Goal: Task Accomplishment & Management: Complete application form

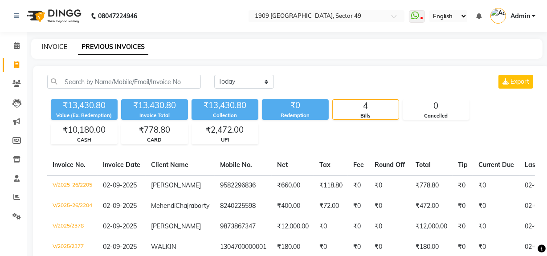
click at [55, 44] on link "INVOICE" at bounding box center [54, 47] width 25 height 8
select select "6923"
select select "service"
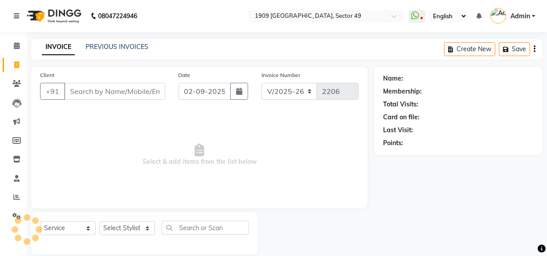
scroll to position [12, 0]
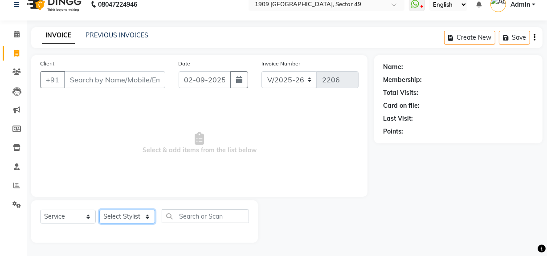
click at [142, 216] on select "Select Stylist" at bounding box center [127, 217] width 56 height 14
select select "57118"
click at [99, 210] on select "Select Stylist Abdul Ahmed Arif Harun House Sale Jyoti Nisha Prince Rehaan Umes…" at bounding box center [127, 217] width 56 height 14
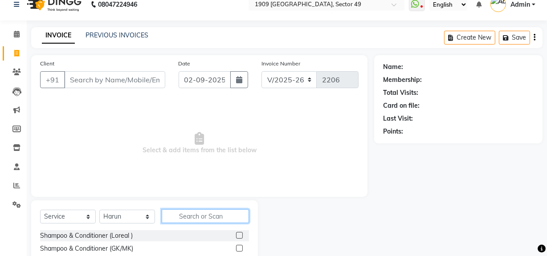
click at [213, 217] on input "text" at bounding box center [205, 217] width 87 height 14
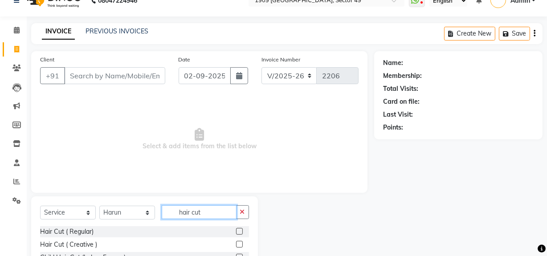
scroll to position [76, 0]
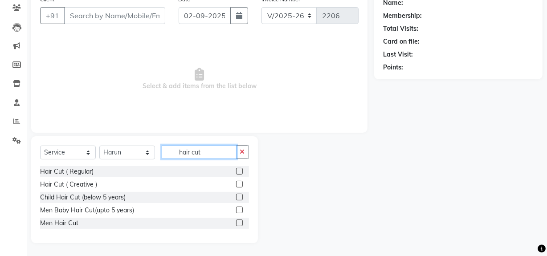
type input "hair cut"
click at [241, 224] on label at bounding box center [239, 223] width 7 height 7
click at [241, 224] on input "checkbox" at bounding box center [239, 224] width 6 height 6
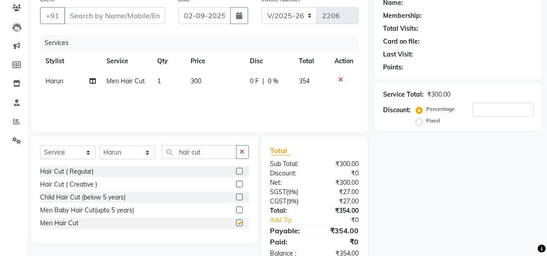
checkbox input "false"
drag, startPoint x: 181, startPoint y: 153, endPoint x: 232, endPoint y: 156, distance: 50.9
click at [232, 156] on input "hair cut" at bounding box center [199, 152] width 75 height 14
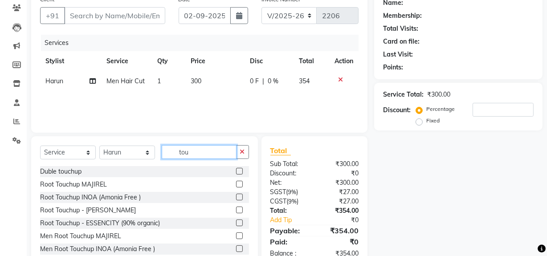
type input "tou"
click at [236, 249] on label at bounding box center [239, 249] width 7 height 7
click at [236, 249] on input "checkbox" at bounding box center [239, 250] width 6 height 6
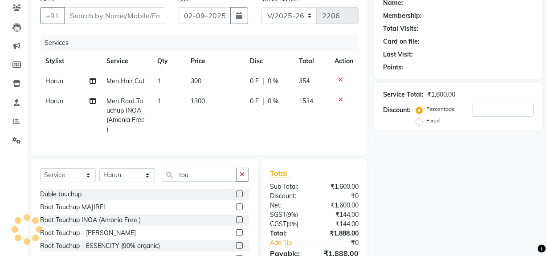
checkbox input "false"
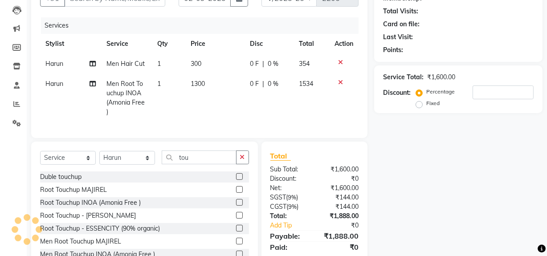
scroll to position [116, 0]
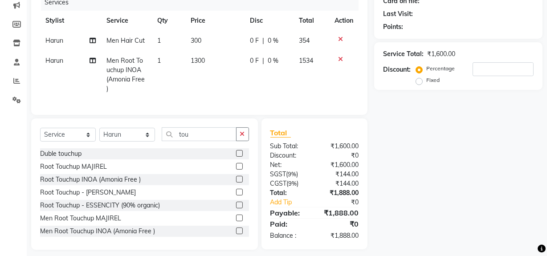
click at [341, 39] on icon at bounding box center [340, 39] width 5 height 6
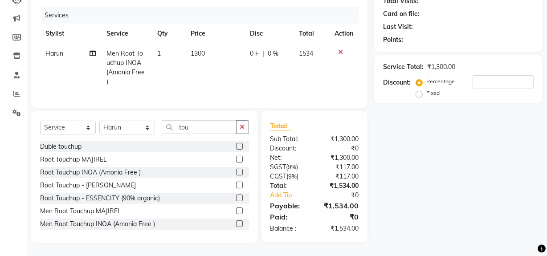
scroll to position [101, 0]
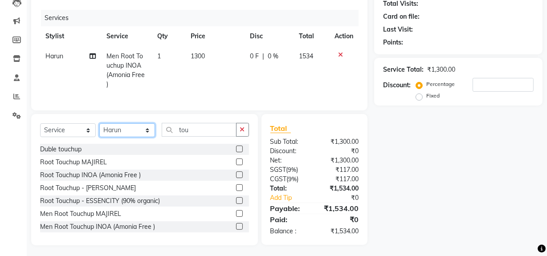
click at [143, 128] on select "Select Stylist Abdul Ahmed Arif Harun House Sale Jyoti Nisha Prince Rehaan Umes…" at bounding box center [127, 130] width 56 height 14
click at [236, 173] on label at bounding box center [239, 175] width 7 height 7
click at [236, 173] on input "checkbox" at bounding box center [239, 176] width 6 height 6
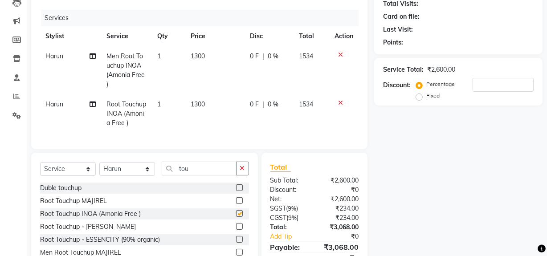
checkbox input "false"
click at [137, 163] on select "Select Stylist Abdul Ahmed Arif Harun House Sale Jyoti Nisha Prince Rehaan Umes…" at bounding box center [127, 169] width 56 height 14
select select "57120"
click at [99, 162] on select "Select Stylist Abdul Ahmed Arif Harun House Sale Jyoti Nisha Prince Rehaan Umes…" at bounding box center [127, 169] width 56 height 14
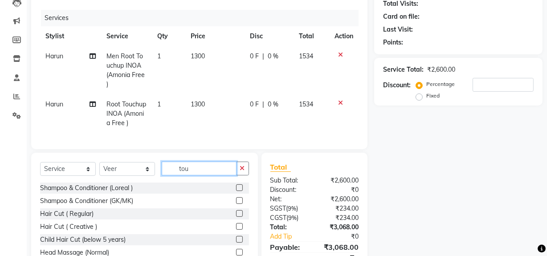
click at [195, 165] on input "tou" at bounding box center [199, 169] width 75 height 14
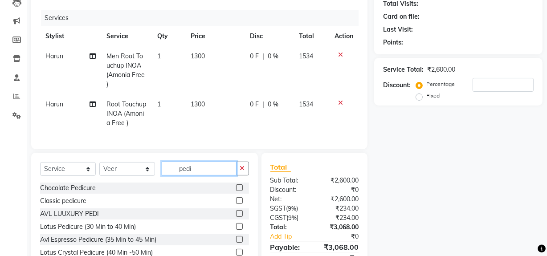
type input "pedi"
click at [236, 187] on label at bounding box center [239, 188] width 7 height 7
click at [236, 187] on input "checkbox" at bounding box center [239, 188] width 6 height 6
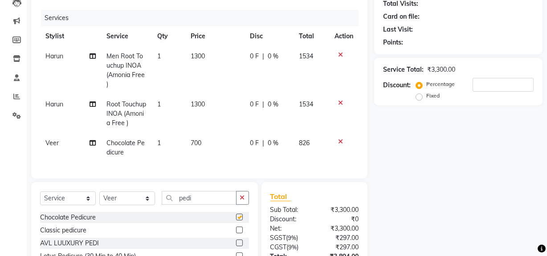
checkbox input "false"
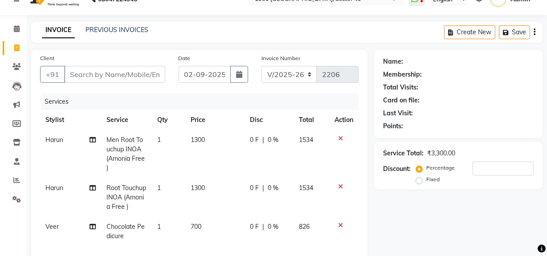
scroll to position [0, 0]
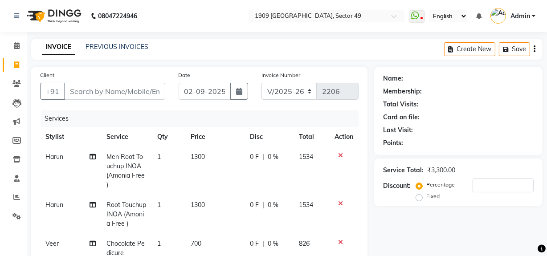
click at [339, 154] on icon at bounding box center [340, 155] width 5 height 6
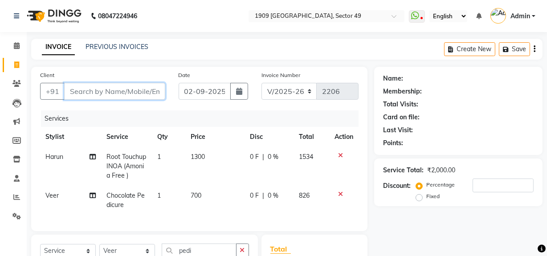
click at [111, 92] on input "Client" at bounding box center [114, 91] width 101 height 17
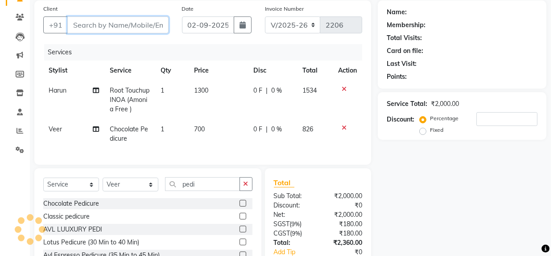
scroll to position [81, 0]
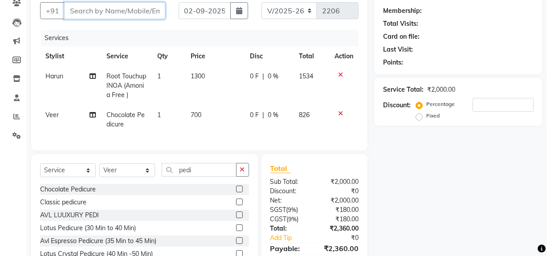
click at [119, 15] on input "Client" at bounding box center [114, 10] width 101 height 17
type input "9"
type input "0"
type input "9999044013"
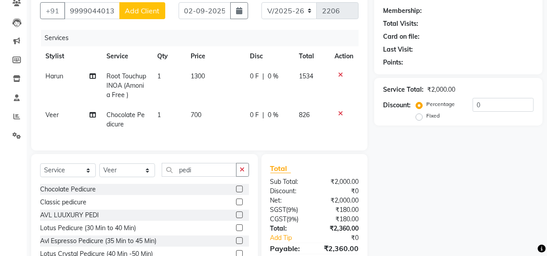
click at [142, 11] on span "Add Client" at bounding box center [142, 10] width 35 height 9
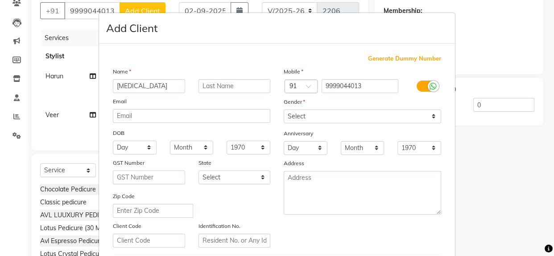
type input "Nikita"
drag, startPoint x: 315, startPoint y: 111, endPoint x: 315, endPoint y: 121, distance: 9.8
click at [315, 111] on select "Select Male Female Other Prefer Not To Say" at bounding box center [362, 117] width 157 height 14
select select "female"
click at [284, 110] on select "Select Male Female Other Prefer Not To Say" at bounding box center [362, 117] width 157 height 14
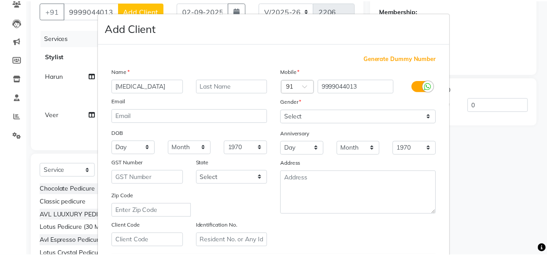
scroll to position [157, 0]
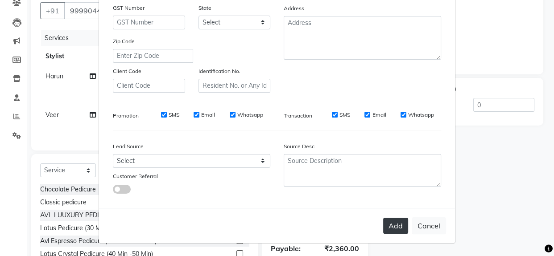
click at [396, 229] on button "Add" at bounding box center [395, 226] width 25 height 16
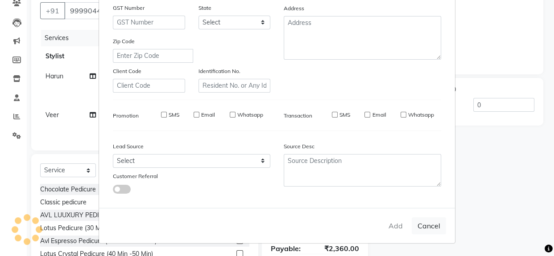
select select
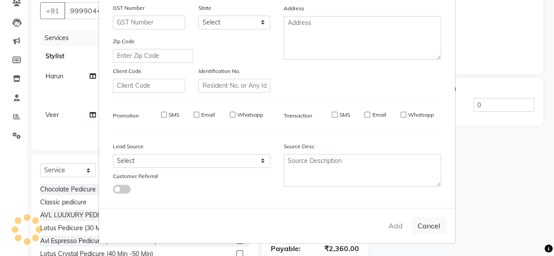
select select
checkbox input "false"
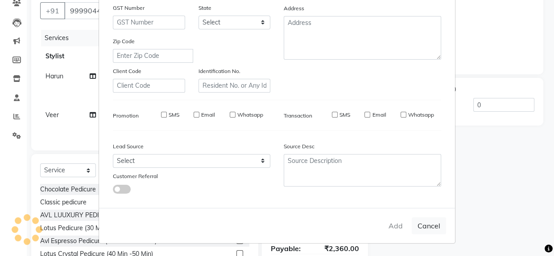
checkbox input "false"
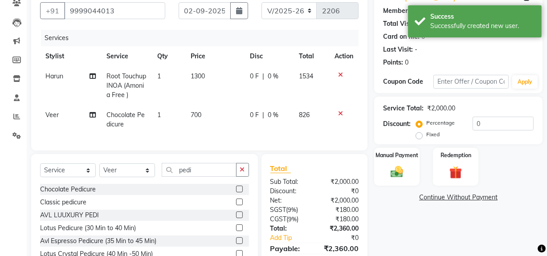
scroll to position [129, 0]
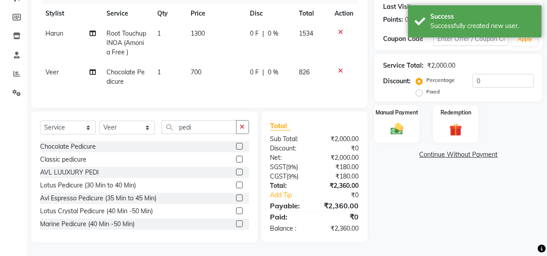
click at [460, 214] on div "Name: Nikita Membership: No Active Membership Total Visits: Card on file: 0 Las…" at bounding box center [461, 93] width 175 height 300
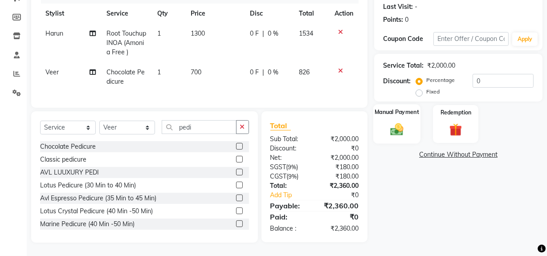
click at [394, 122] on img at bounding box center [396, 129] width 21 height 15
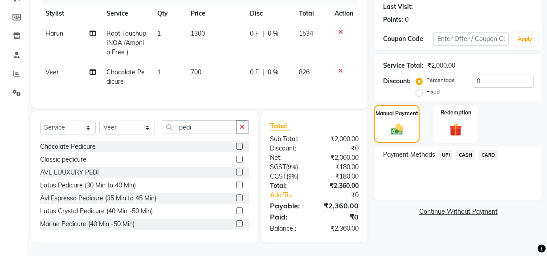
click at [447, 150] on span "UPI" at bounding box center [446, 155] width 14 height 10
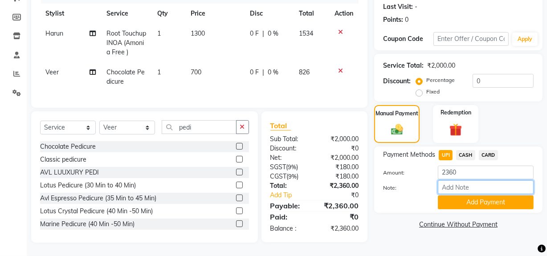
click at [453, 187] on input "Note:" at bounding box center [486, 188] width 96 height 14
click at [486, 199] on button "Add Payment" at bounding box center [486, 203] width 96 height 14
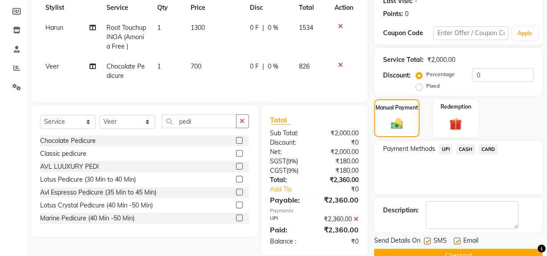
click at [428, 240] on label at bounding box center [427, 241] width 7 height 7
click at [428, 240] on input "checkbox" at bounding box center [427, 242] width 6 height 6
checkbox input "false"
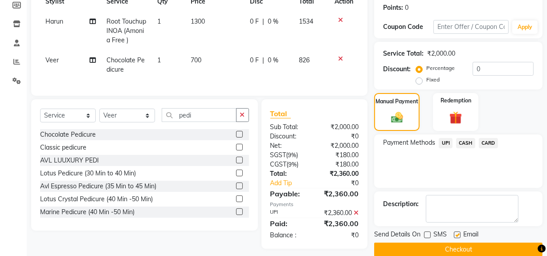
scroll to position [148, 0]
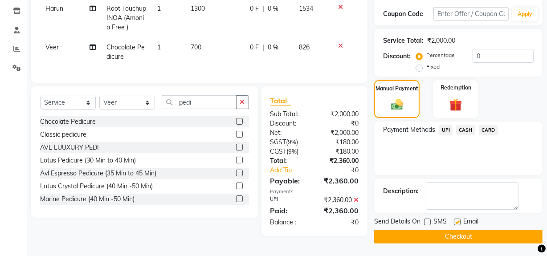
drag, startPoint x: 450, startPoint y: 233, endPoint x: 481, endPoint y: 169, distance: 71.2
click at [481, 169] on div "Name: Nikita Membership: No Active Membership Total Visits: Card on file: 0 Las…" at bounding box center [461, 80] width 175 height 325
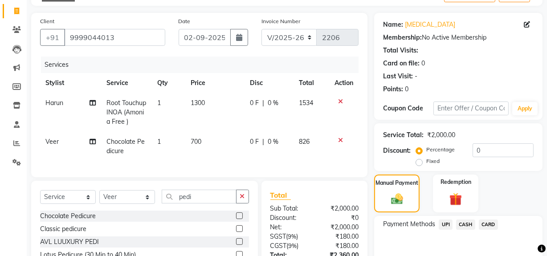
scroll to position [0, 0]
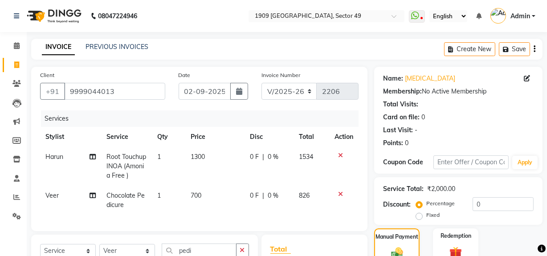
click at [534, 49] on icon "button" at bounding box center [535, 49] width 2 height 0
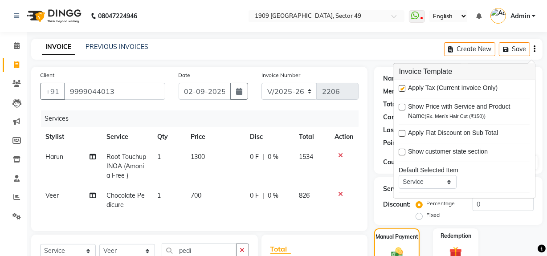
click at [401, 87] on label at bounding box center [402, 88] width 7 height 7
click at [401, 87] on input "checkbox" at bounding box center [402, 89] width 6 height 6
checkbox input "false"
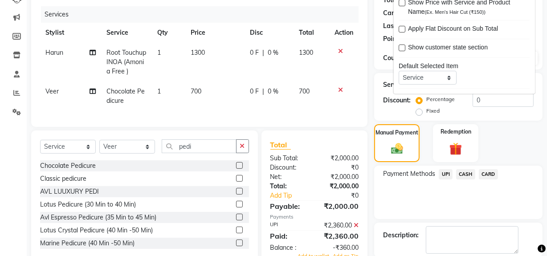
scroll to position [148, 0]
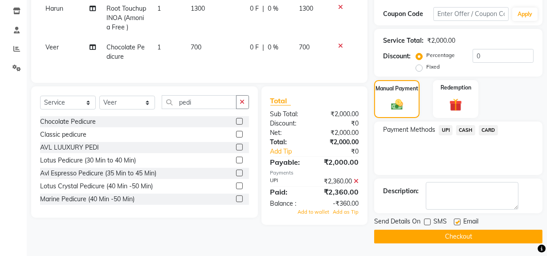
click at [357, 186] on div "₹2,360.00" at bounding box center [340, 181] width 51 height 9
click at [358, 185] on icon at bounding box center [356, 181] width 5 height 6
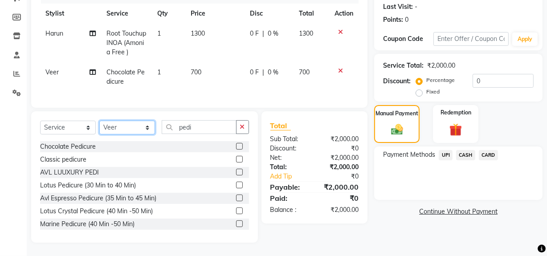
click at [137, 130] on select "Select Stylist Abdul Ahmed Arif Harun House Sale Jyoti Nisha Prince Rehaan Umes…" at bounding box center [127, 128] width 56 height 14
select select "61498"
click at [99, 121] on select "Select Stylist Abdul Ahmed Arif Harun House Sale Jyoti Nisha Prince Rehaan Umes…" at bounding box center [127, 128] width 56 height 14
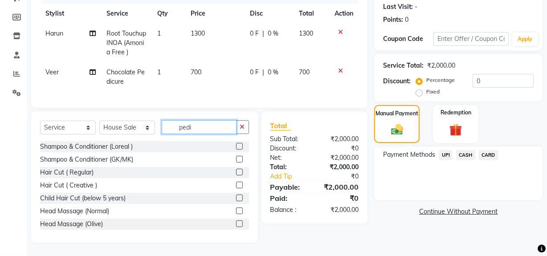
click at [206, 125] on input "pedi" at bounding box center [199, 127] width 75 height 14
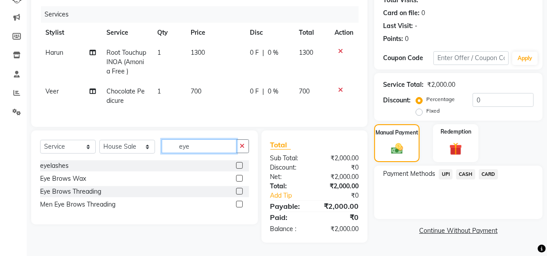
type input "eye"
click at [236, 191] on label at bounding box center [239, 191] width 7 height 7
click at [236, 191] on input "checkbox" at bounding box center [239, 192] width 6 height 6
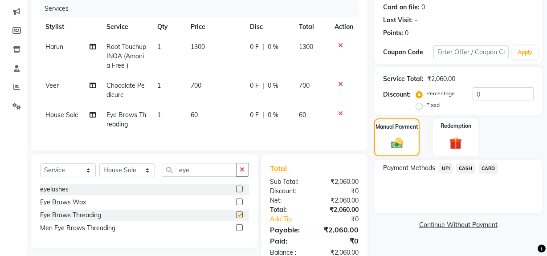
checkbox input "false"
click at [241, 123] on td "60" at bounding box center [215, 119] width 59 height 29
select select "61498"
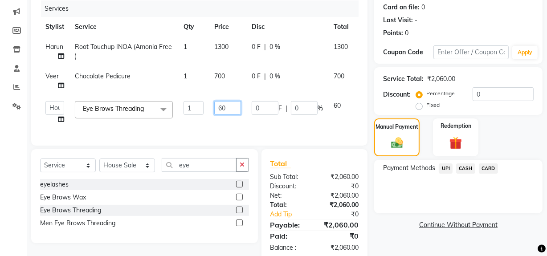
click at [215, 109] on input "60" at bounding box center [227, 108] width 27 height 14
type input "360"
click at [384, 209] on div "Payment Methods UPI CASH CARD" at bounding box center [458, 186] width 169 height 53
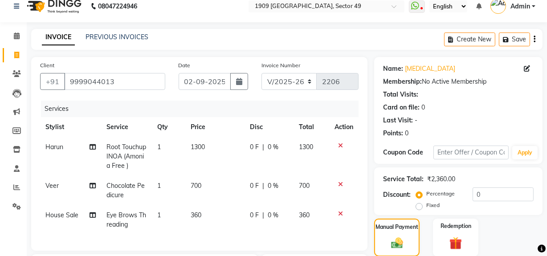
scroll to position [0, 0]
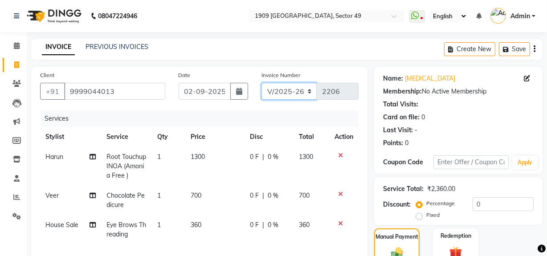
drag, startPoint x: 292, startPoint y: 90, endPoint x: 292, endPoint y: 96, distance: 5.3
click at [292, 90] on select "V/2025 V/2025-26" at bounding box center [290, 91] width 56 height 17
select select "6924"
click at [262, 83] on select "V/2025 V/2025-26" at bounding box center [290, 91] width 56 height 17
type input "2379"
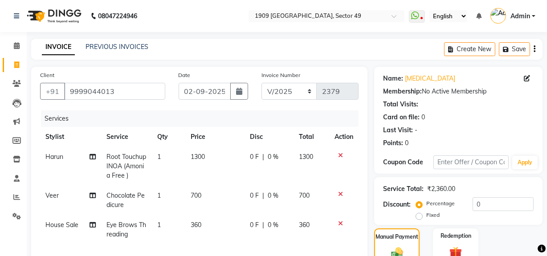
click at [345, 58] on div "INVOICE PREVIOUS INVOICES Create New Save" at bounding box center [287, 49] width 512 height 21
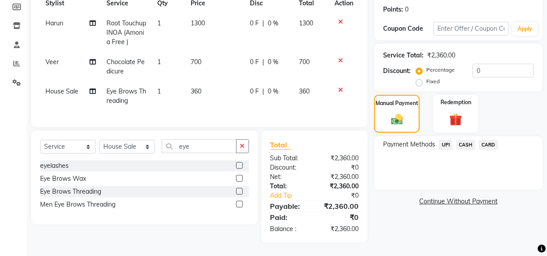
click at [443, 140] on span "UPI" at bounding box center [446, 145] width 14 height 10
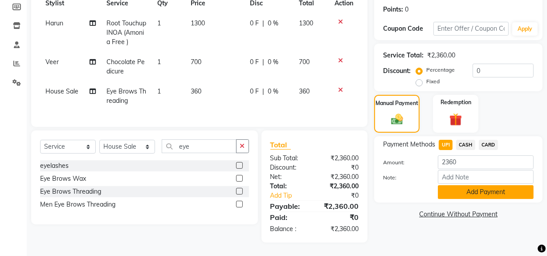
click at [475, 190] on button "Add Payment" at bounding box center [486, 192] width 96 height 14
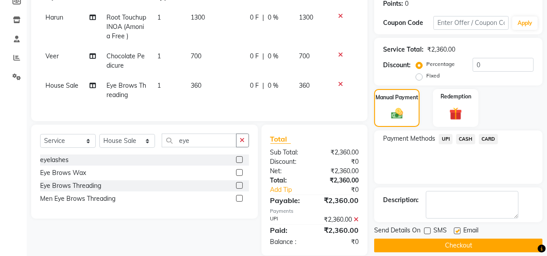
click at [430, 241] on button "Checkout" at bounding box center [458, 246] width 169 height 14
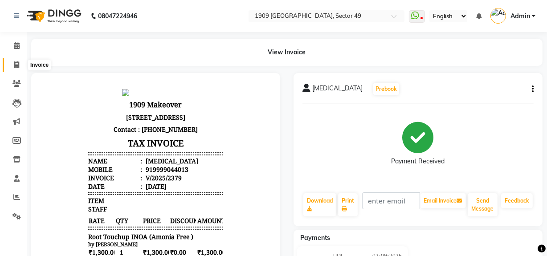
click at [17, 63] on icon at bounding box center [16, 65] width 5 height 7
select select "service"
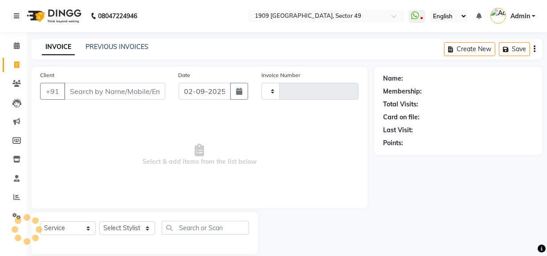
type input "2206"
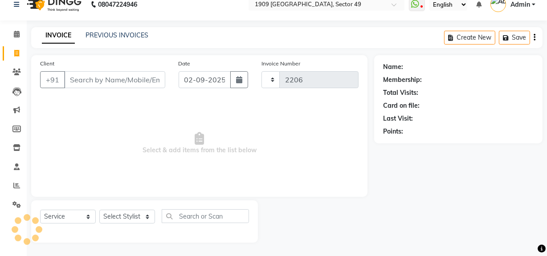
select select "6923"
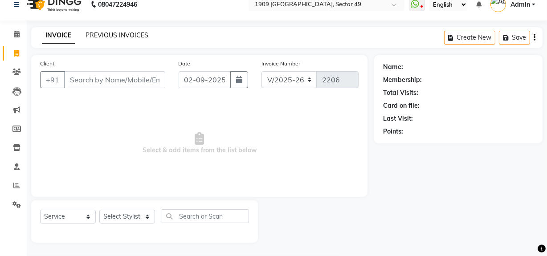
click at [116, 36] on link "PREVIOUS INVOICES" at bounding box center [117, 35] width 63 height 8
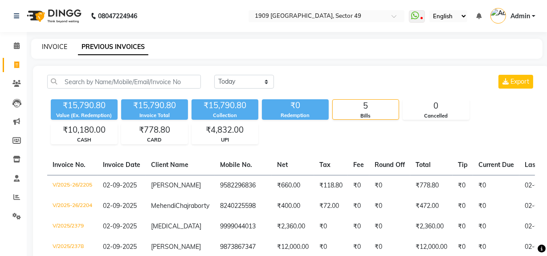
click at [52, 48] on link "INVOICE" at bounding box center [54, 47] width 25 height 8
select select "service"
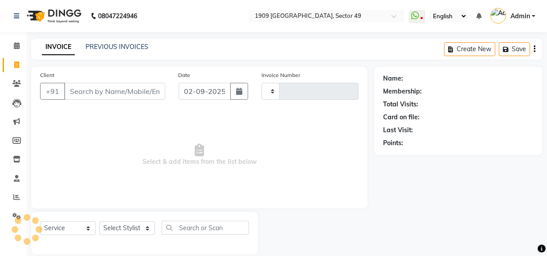
scroll to position [12, 0]
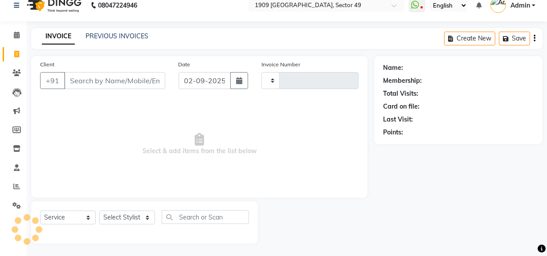
type input "2206"
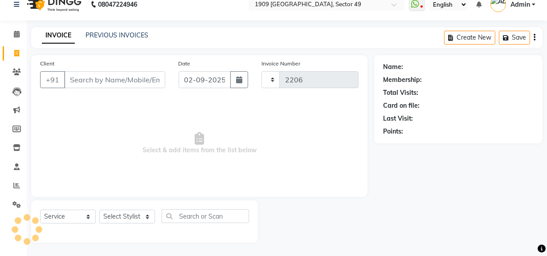
select select "6923"
click at [135, 219] on select "Select Stylist Abdul Ahmed Arif Harun House Sale Jyoti Nisha Prince Rehaan Umes…" at bounding box center [127, 217] width 56 height 14
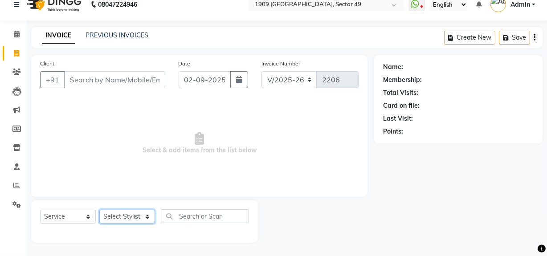
select select "57118"
click at [99, 210] on select "Select Stylist Abdul Ahmed Arif Harun House Sale Jyoti Nisha Prince Rehaan Umes…" at bounding box center [127, 217] width 56 height 14
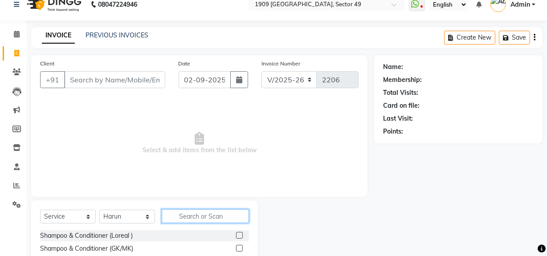
click at [205, 218] on input "text" at bounding box center [205, 217] width 87 height 14
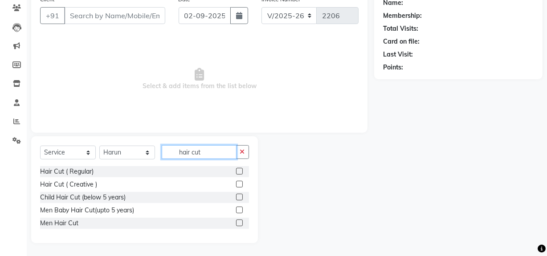
type input "hair cut"
click at [239, 222] on label at bounding box center [239, 223] width 7 height 7
click at [239, 222] on input "checkbox" at bounding box center [239, 224] width 6 height 6
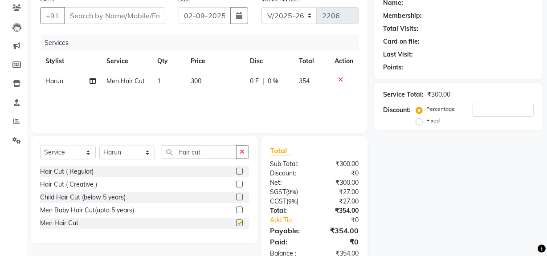
checkbox input "false"
drag, startPoint x: 176, startPoint y: 150, endPoint x: 234, endPoint y: 151, distance: 58.0
click at [234, 151] on input "hair cut" at bounding box center [199, 152] width 75 height 14
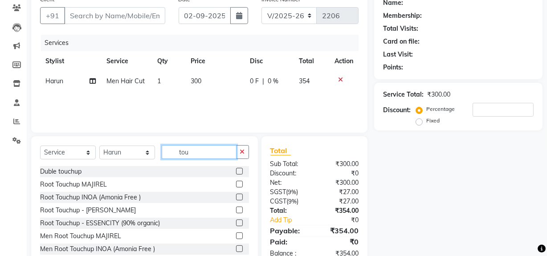
type input "tou"
click at [236, 250] on label at bounding box center [239, 249] width 7 height 7
click at [236, 250] on input "checkbox" at bounding box center [239, 250] width 6 height 6
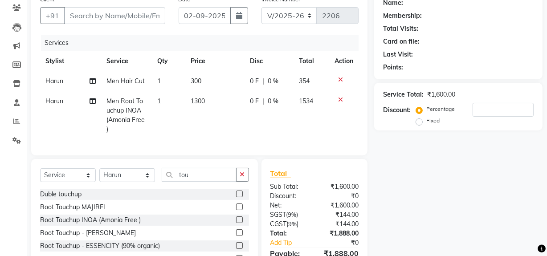
checkbox input "false"
click at [203, 169] on input "tou" at bounding box center [199, 175] width 75 height 14
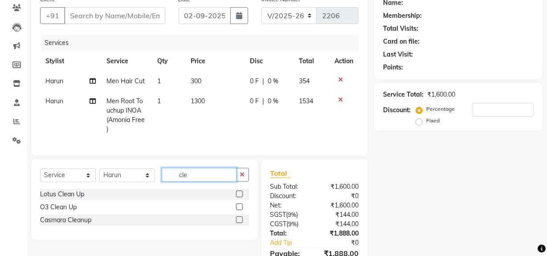
type input "cle"
click at [238, 191] on label at bounding box center [239, 194] width 7 height 7
click at [238, 192] on input "checkbox" at bounding box center [239, 195] width 6 height 6
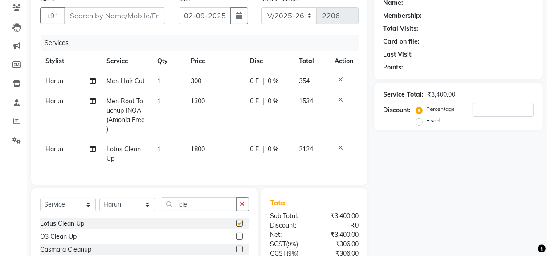
checkbox input "false"
click at [134, 203] on select "Select Stylist Abdul Ahmed Arif Harun House Sale Jyoti Nisha Prince Rehaan Umes…" at bounding box center [127, 205] width 56 height 14
select select "89254"
click at [99, 198] on select "Select Stylist Abdul Ahmed Arif Harun House Sale Jyoti Nisha Prince Rehaan Umes…" at bounding box center [127, 205] width 56 height 14
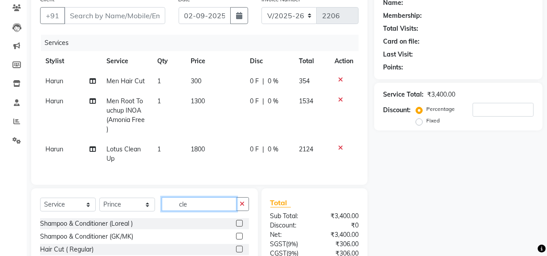
click at [193, 199] on input "cle" at bounding box center [199, 204] width 75 height 14
type input "bod"
click at [236, 220] on label at bounding box center [239, 223] width 7 height 7
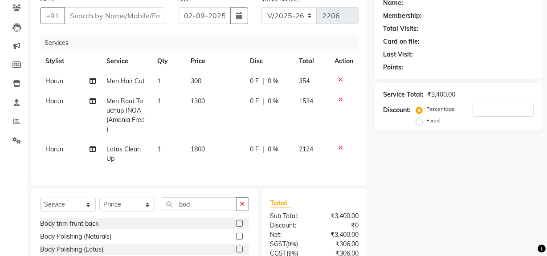
click at [236, 221] on input "checkbox" at bounding box center [239, 224] width 6 height 6
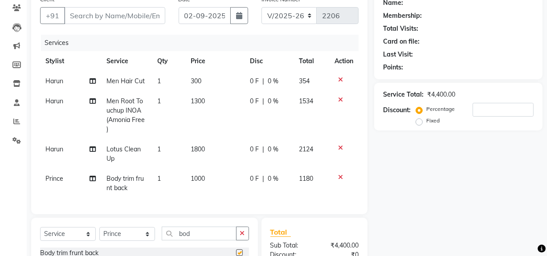
checkbox input "false"
click at [196, 175] on td "1000" at bounding box center [215, 183] width 59 height 29
select select "89254"
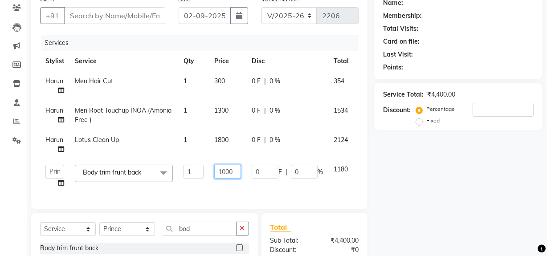
click at [225, 172] on input "1000" at bounding box center [227, 172] width 27 height 14
type input "1200"
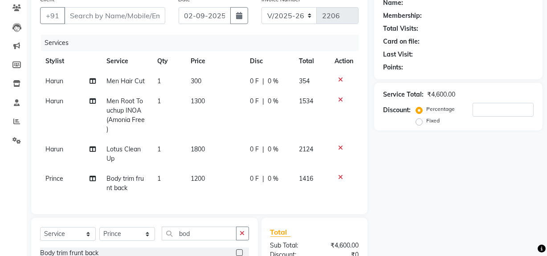
click at [454, 205] on div "Name: Membership: Total Visits: Card on file: Last Visit: Points: Service Total…" at bounding box center [461, 170] width 175 height 358
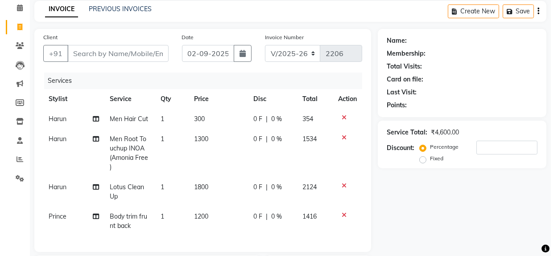
scroll to position [0, 0]
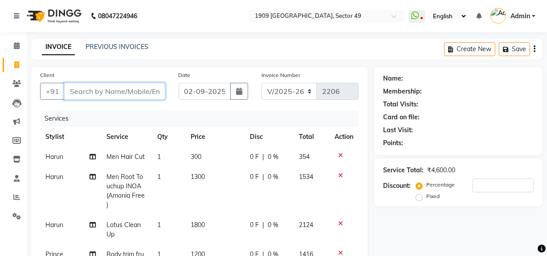
click at [113, 94] on input "Client" at bounding box center [114, 91] width 101 height 17
type input "9"
type input "0"
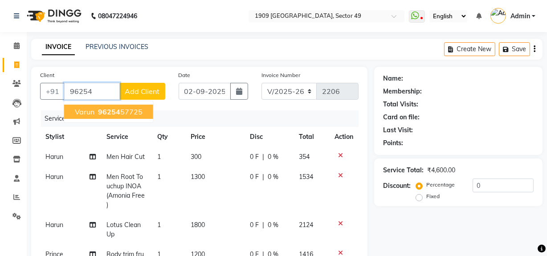
click at [129, 115] on ngb-highlight "96254 57725" at bounding box center [119, 111] width 46 height 9
type input "9625457725"
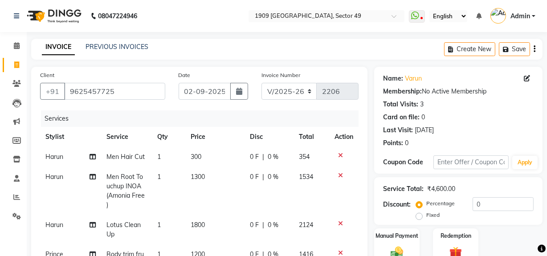
click at [534, 49] on icon "button" at bounding box center [535, 49] width 2 height 0
click at [528, 78] on icon at bounding box center [527, 78] width 6 height 6
select select "male"
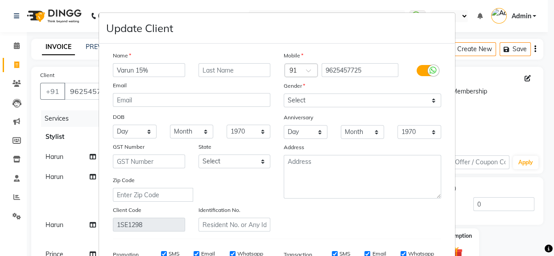
type input "Varun 15%"
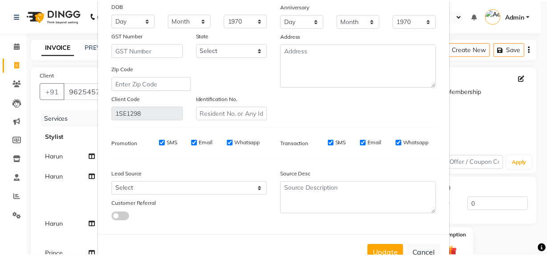
scroll to position [142, 0]
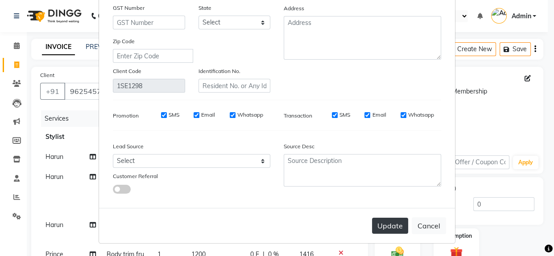
click at [394, 227] on button "Update" at bounding box center [390, 226] width 36 height 16
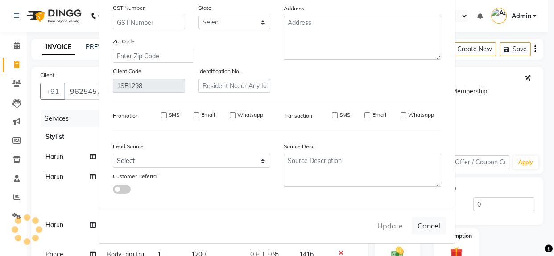
select select
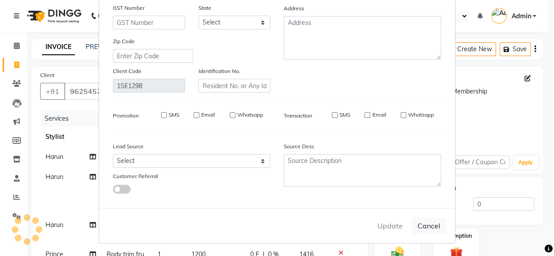
select select
checkbox input "false"
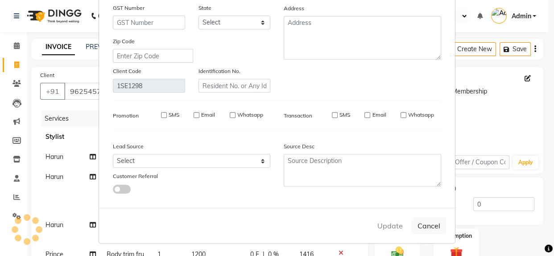
checkbox input "false"
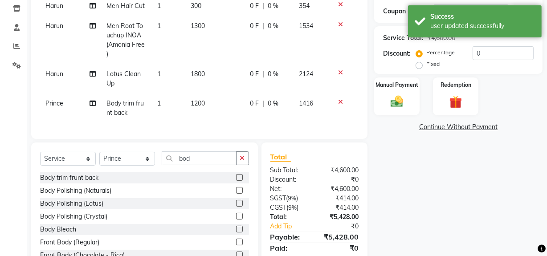
scroll to position [115, 0]
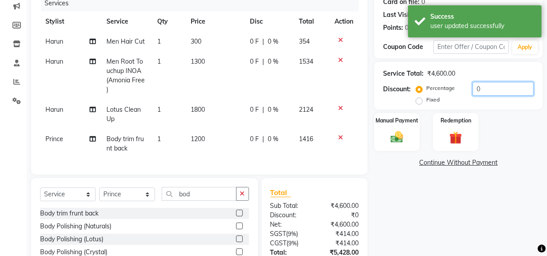
click at [487, 90] on input "0" at bounding box center [503, 89] width 61 height 14
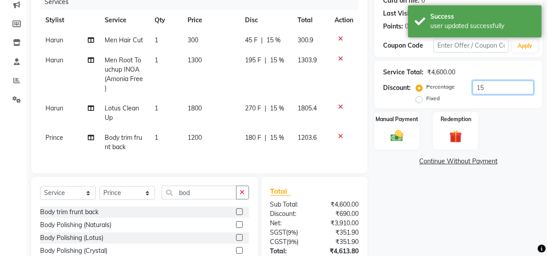
scroll to position [188, 0]
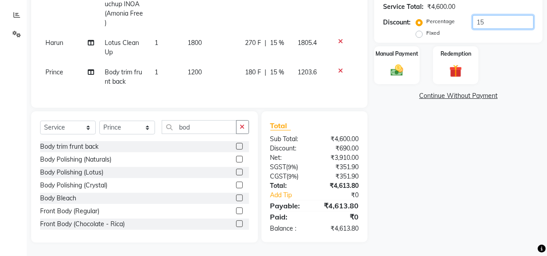
type input "1"
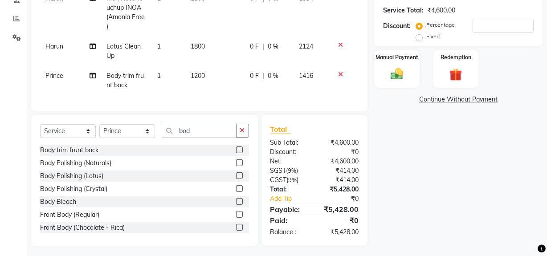
click at [474, 196] on div "Name: Varun 15% Membership: No Active Membership Total Visits: 3 Card on file: …" at bounding box center [461, 67] width 175 height 358
click at [477, 24] on input "number" at bounding box center [503, 26] width 61 height 14
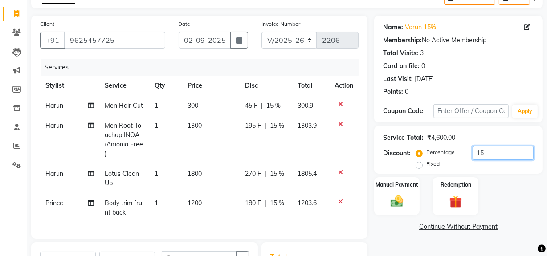
scroll to position [0, 0]
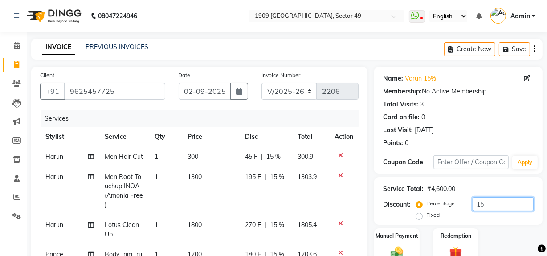
type input "15"
drag, startPoint x: 297, startPoint y: 89, endPoint x: 300, endPoint y: 99, distance: 9.9
click at [297, 90] on select "V/2025 V/2025-26" at bounding box center [290, 91] width 56 height 17
select select "6924"
click at [262, 83] on select "V/2025 V/2025-26" at bounding box center [290, 91] width 56 height 17
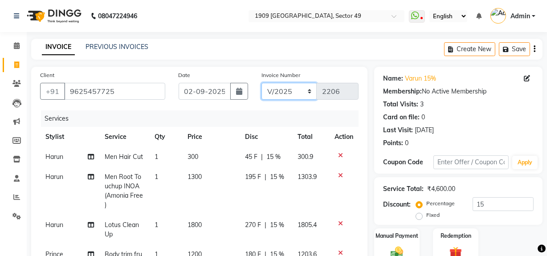
type input "2380"
click at [534, 49] on icon "button" at bounding box center [535, 49] width 2 height 0
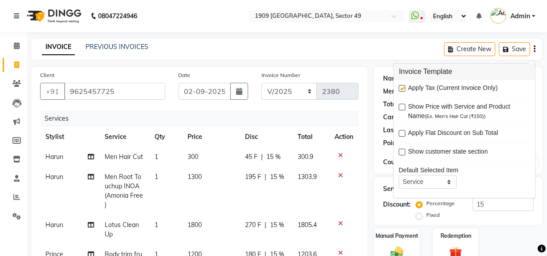
click at [403, 87] on label at bounding box center [402, 88] width 7 height 7
click at [403, 87] on input "checkbox" at bounding box center [402, 89] width 6 height 6
checkbox input "false"
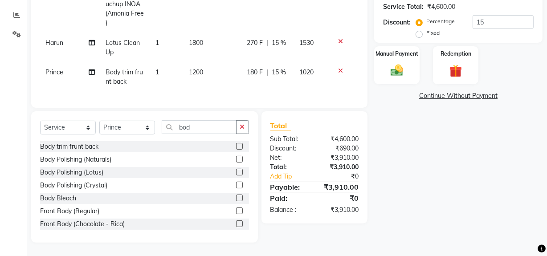
click at [452, 212] on div "Name: Varun 15% Membership: No Active Membership Total Visits: 3 Card on file: …" at bounding box center [461, 64] width 175 height 358
click at [146, 129] on select "Select Stylist Abdul Ahmed Arif Harun House Sale Jyoti Nisha Prince Rehaan Umes…" at bounding box center [127, 128] width 56 height 14
select select "61498"
click at [99, 121] on select "Select Stylist Abdul Ahmed Arif Harun House Sale Jyoti Nisha Prince Rehaan Umes…" at bounding box center [127, 128] width 56 height 14
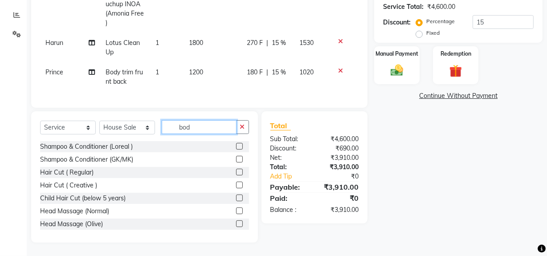
click at [201, 122] on input "bod" at bounding box center [199, 127] width 75 height 14
click at [202, 124] on input "bod" at bounding box center [199, 127] width 75 height 14
click at [206, 127] on input "bod" at bounding box center [199, 127] width 75 height 14
click at [205, 127] on input "bod" at bounding box center [199, 127] width 75 height 14
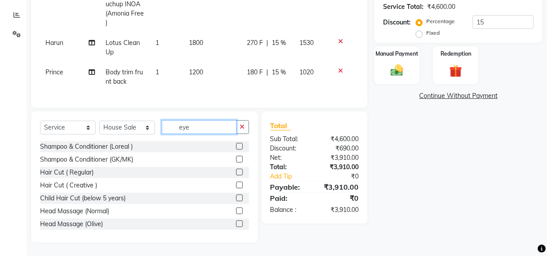
scroll to position [169, 0]
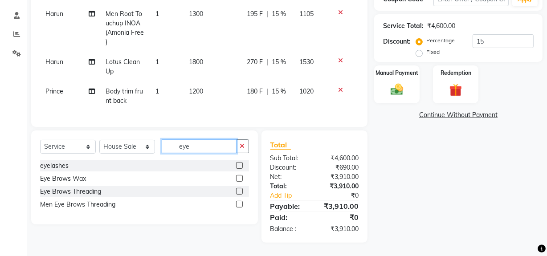
type input "eye"
click at [239, 191] on label at bounding box center [239, 191] width 7 height 7
click at [239, 191] on input "checkbox" at bounding box center [239, 192] width 6 height 6
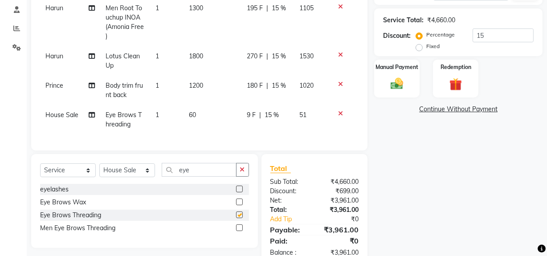
checkbox input "false"
click at [205, 125] on td "60" at bounding box center [213, 119] width 58 height 29
select select "61498"
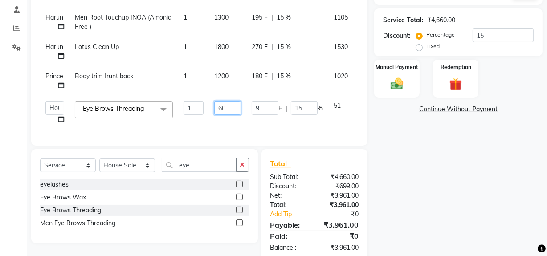
drag, startPoint x: 218, startPoint y: 109, endPoint x: 236, endPoint y: 114, distance: 19.4
click at [236, 114] on input "60" at bounding box center [227, 108] width 27 height 14
type input "70"
click at [498, 240] on div "Name: Varun 15% Membership: No Active Membership Total Visits: 3 Card on file: …" at bounding box center [461, 80] width 175 height 364
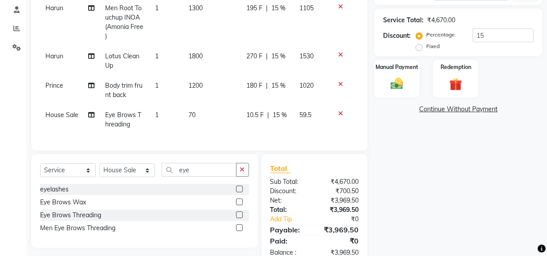
scroll to position [198, 0]
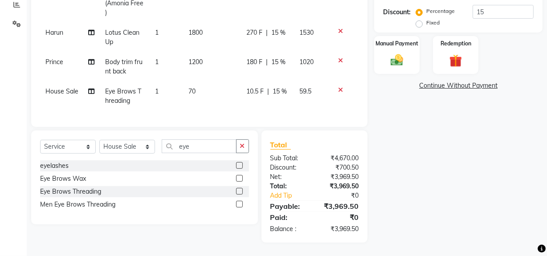
click at [267, 88] on div "10.5 F | 15 %" at bounding box center [268, 91] width 42 height 9
select select "61498"
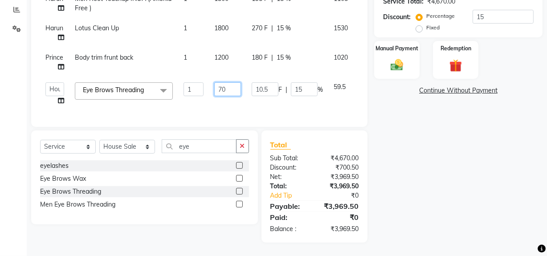
click at [222, 85] on input "70" at bounding box center [227, 89] width 27 height 14
type input "700"
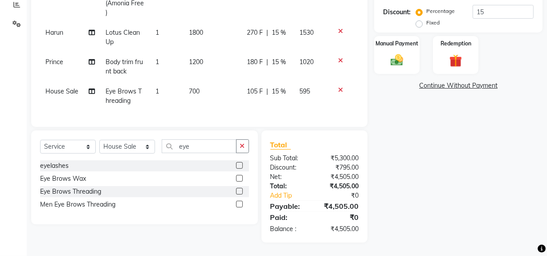
click at [286, 93] on div "105 F | 15 %" at bounding box center [268, 91] width 42 height 9
select select "61498"
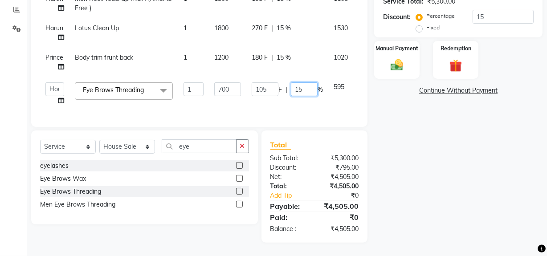
click at [307, 84] on input "15" at bounding box center [304, 89] width 27 height 14
type input "1"
click at [450, 223] on div "Name: Varun 15% Membership: No Active Membership Total Visits: 3 Card on file: …" at bounding box center [461, 61] width 175 height 364
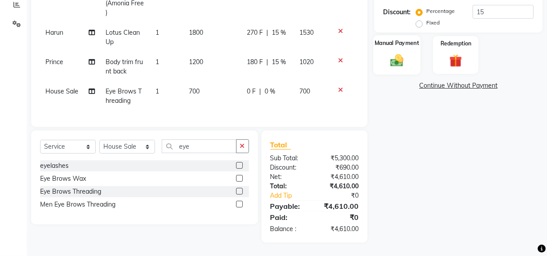
click at [397, 49] on div "Manual Payment" at bounding box center [397, 55] width 47 height 40
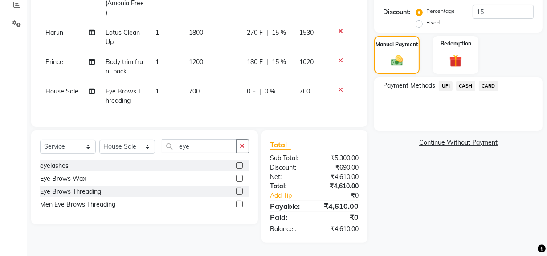
click at [465, 85] on span "CASH" at bounding box center [465, 86] width 19 height 10
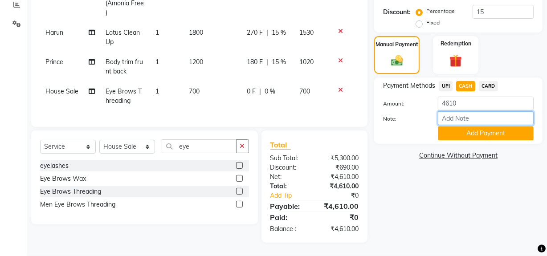
click at [472, 119] on input "Note:" at bounding box center [486, 118] width 96 height 14
type input "NT"
click at [450, 135] on button "Add Payment" at bounding box center [486, 134] width 96 height 14
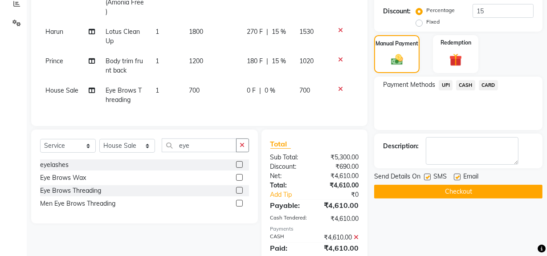
click at [428, 176] on label at bounding box center [427, 177] width 7 height 7
click at [428, 176] on input "checkbox" at bounding box center [427, 178] width 6 height 6
checkbox input "false"
click at [428, 186] on button "Checkout" at bounding box center [458, 192] width 169 height 14
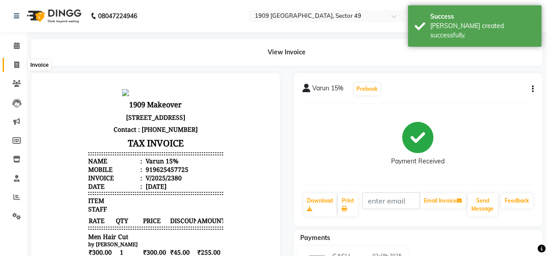
click at [17, 66] on icon at bounding box center [16, 65] width 5 height 7
select select "service"
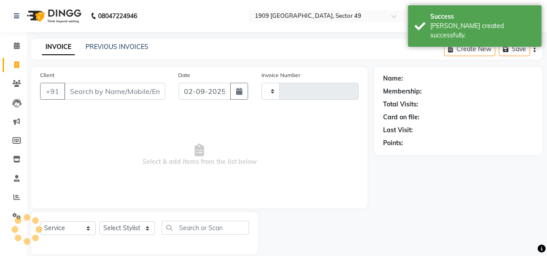
scroll to position [12, 0]
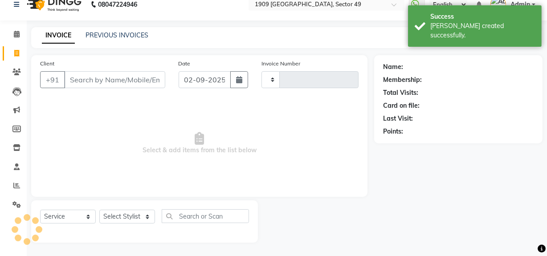
type input "2206"
select select "6923"
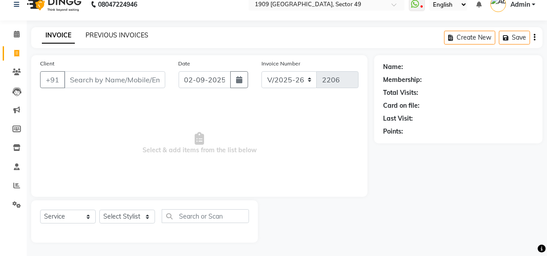
click at [103, 36] on link "PREVIOUS INVOICES" at bounding box center [117, 35] width 63 height 8
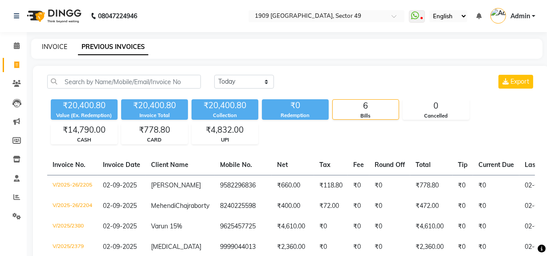
click at [54, 45] on link "INVOICE" at bounding box center [54, 47] width 25 height 8
select select "6923"
select select "service"
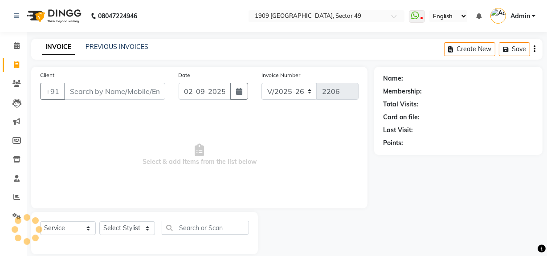
scroll to position [12, 0]
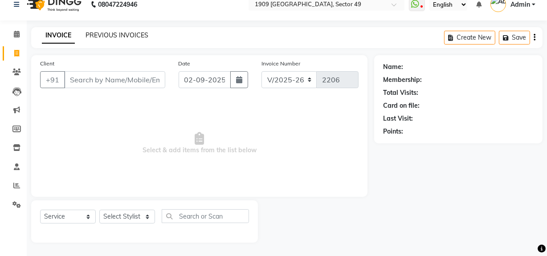
click at [119, 37] on link "PREVIOUS INVOICES" at bounding box center [117, 35] width 63 height 8
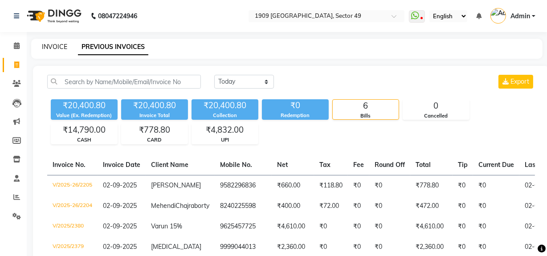
click at [56, 45] on link "INVOICE" at bounding box center [54, 47] width 25 height 8
select select "service"
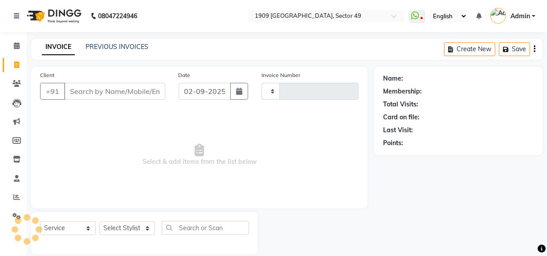
type input "2206"
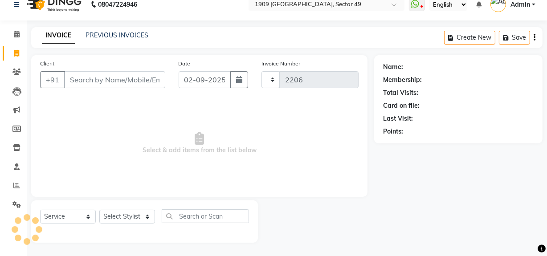
select select "6923"
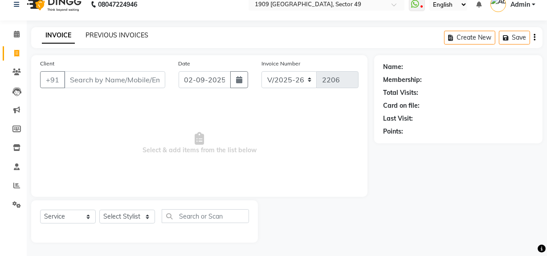
click at [127, 37] on link "PREVIOUS INVOICES" at bounding box center [117, 35] width 63 height 8
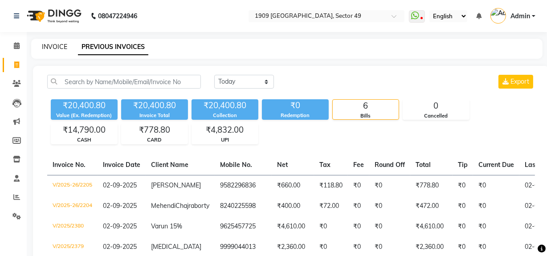
click at [59, 45] on link "INVOICE" at bounding box center [54, 47] width 25 height 8
select select "service"
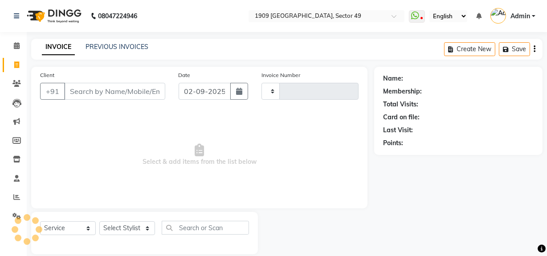
type input "2206"
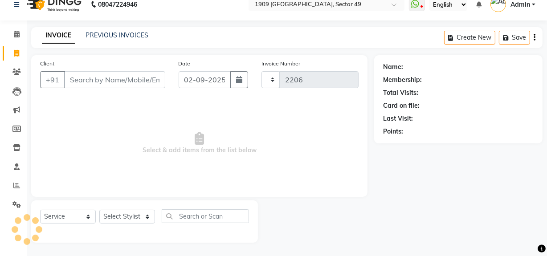
select select "6923"
click at [107, 134] on span "Select & add items from the list below" at bounding box center [199, 143] width 319 height 89
click at [217, 167] on span "Select & add items from the list below" at bounding box center [199, 143] width 319 height 89
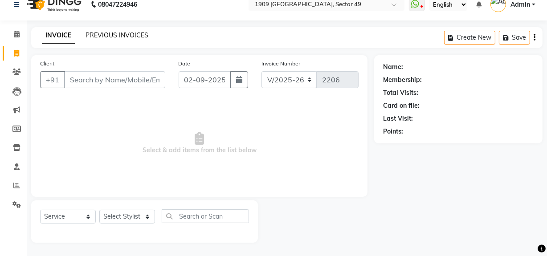
click at [135, 35] on link "PREVIOUS INVOICES" at bounding box center [117, 35] width 63 height 8
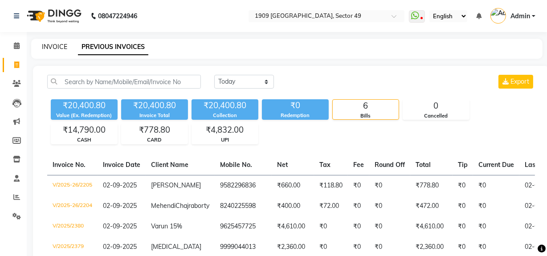
click at [58, 47] on link "INVOICE" at bounding box center [54, 47] width 25 height 8
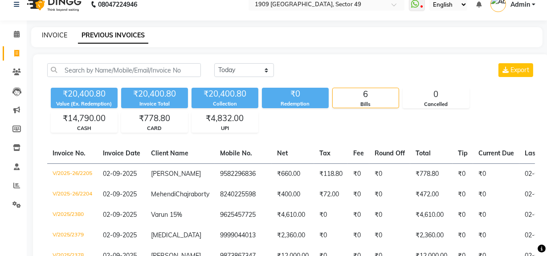
select select "6923"
select select "service"
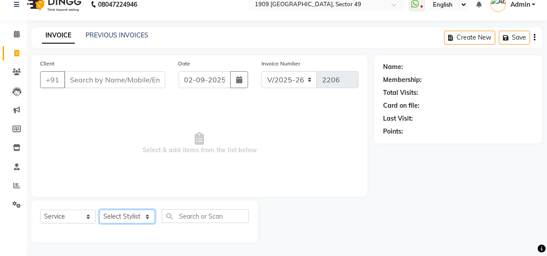
click at [140, 218] on select "Select Stylist Abdul Ahmed Arif Harun House Sale Jyoti Nisha Prince Rehaan Umes…" at bounding box center [127, 217] width 56 height 14
click at [99, 210] on select "Select Stylist Abdul Ahmed Arif Harun House Sale Jyoti Nisha Prince Rehaan Umes…" at bounding box center [127, 217] width 56 height 14
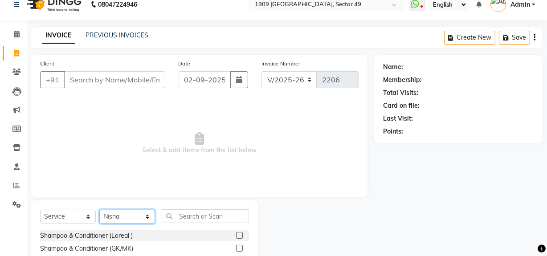
click at [132, 216] on select "Select Stylist Abdul Ahmed Arif Harun House Sale Jyoti Nisha Prince Rehaan Umes…" at bounding box center [127, 217] width 56 height 14
select select "89254"
click at [99, 210] on select "Select Stylist Abdul Ahmed Arif Harun House Sale Jyoti Nisha Prince Rehaan Umes…" at bounding box center [127, 217] width 56 height 14
click at [236, 236] on label at bounding box center [239, 235] width 7 height 7
click at [236, 236] on input "checkbox" at bounding box center [239, 236] width 6 height 6
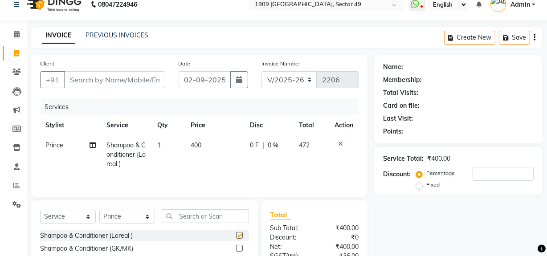
checkbox input "false"
click at [132, 81] on input "Client" at bounding box center [114, 79] width 101 height 17
type input "l"
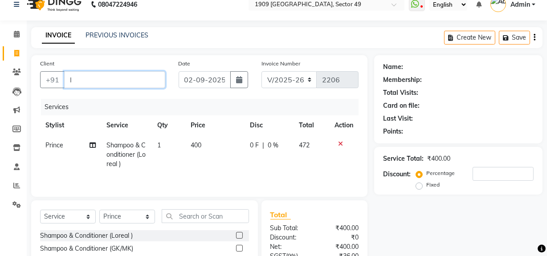
type input "0"
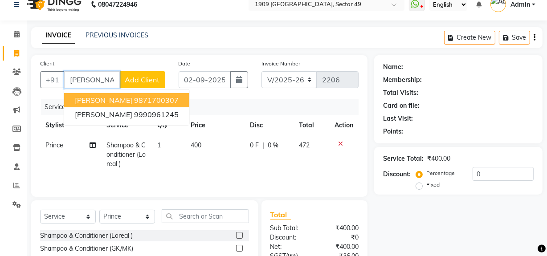
click at [145, 102] on button "lipika 9871700307" at bounding box center [126, 100] width 125 height 14
type input "9871700307"
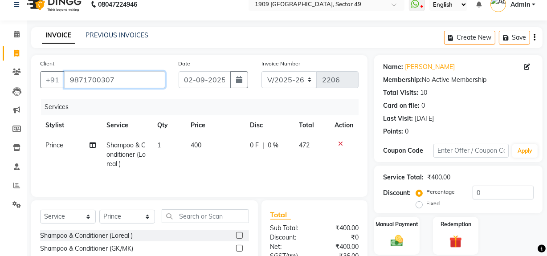
click at [118, 80] on input "9871700307" at bounding box center [114, 79] width 101 height 17
click at [105, 36] on link "PREVIOUS INVOICES" at bounding box center [117, 35] width 63 height 8
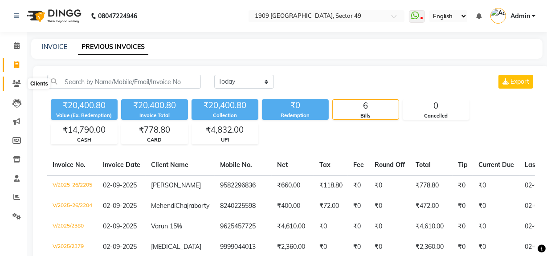
click at [14, 82] on icon at bounding box center [16, 83] width 8 height 7
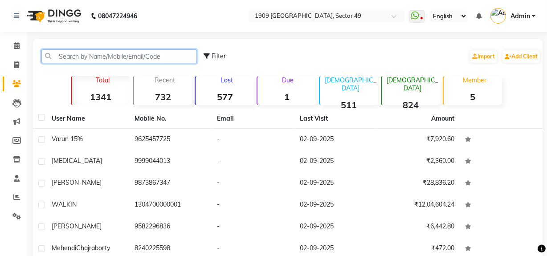
click at [119, 59] on input "text" at bounding box center [119, 56] width 156 height 14
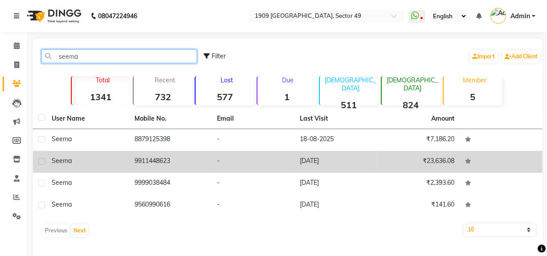
type input "seema"
click at [270, 162] on td "-" at bounding box center [253, 162] width 83 height 22
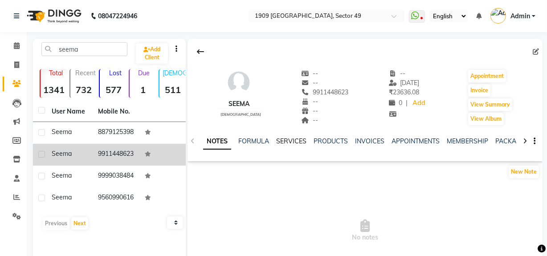
click at [288, 142] on link "SERVICES" at bounding box center [291, 141] width 30 height 8
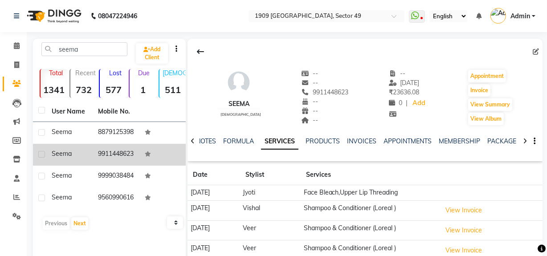
click at [353, 194] on td "Face Bleach,Upper Lip Threading" at bounding box center [370, 193] width 138 height 16
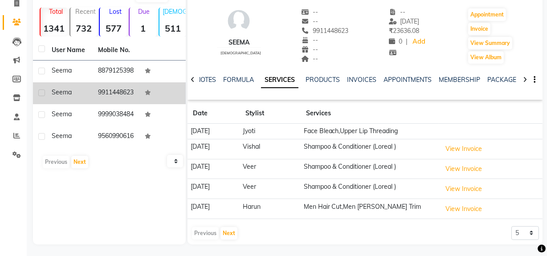
scroll to position [63, 0]
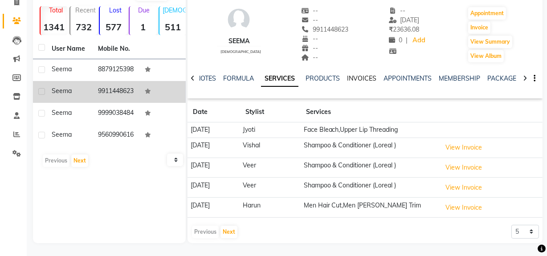
click at [361, 78] on link "INVOICES" at bounding box center [361, 78] width 29 height 8
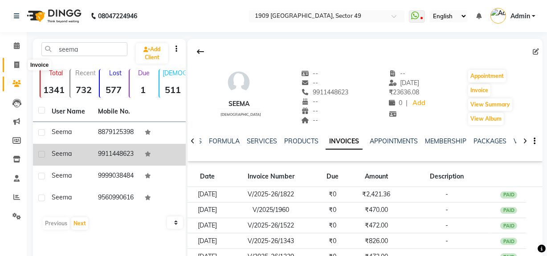
click at [18, 63] on icon at bounding box center [16, 65] width 5 height 7
select select "service"
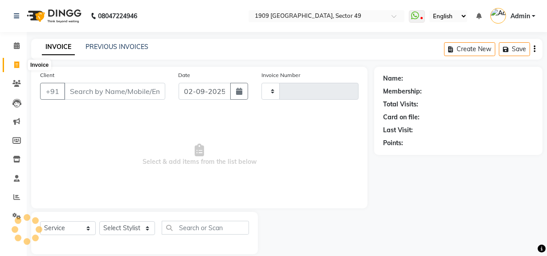
scroll to position [12, 0]
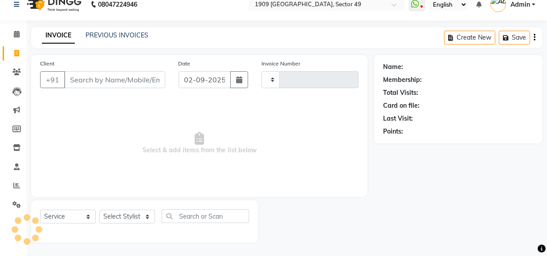
type input "2206"
select select "6923"
click at [312, 151] on span "Select & add items from the list below" at bounding box center [199, 143] width 319 height 89
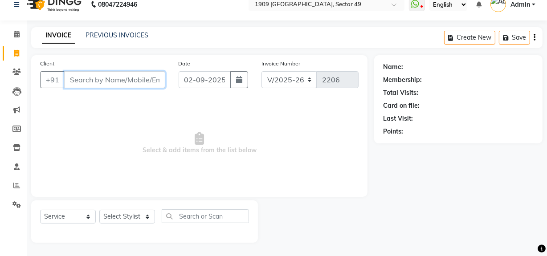
drag, startPoint x: 121, startPoint y: 85, endPoint x: 125, endPoint y: 107, distance: 22.7
click at [125, 107] on div "Client +91 Date 02-09-2025 Invoice Number V/2025 V/2025-26 2206 Select & add it…" at bounding box center [199, 126] width 337 height 142
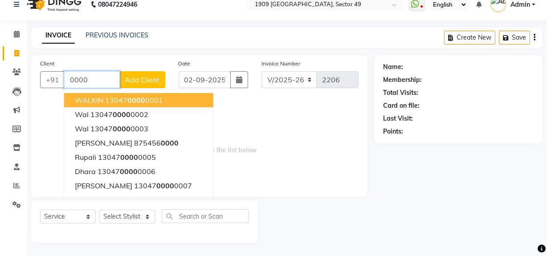
click at [130, 99] on span "0000" at bounding box center [136, 100] width 18 height 9
type input "1304700000001"
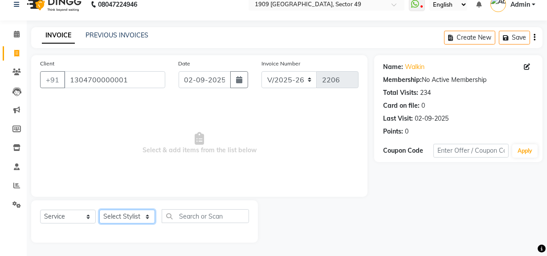
click at [138, 219] on select "Select Stylist Abdul Ahmed Arif Harun House Sale Jyoti Nisha Prince Rehaan Umes…" at bounding box center [127, 217] width 56 height 14
select select "89254"
click at [99, 210] on select "Select Stylist Abdul Ahmed Arif Harun House Sale Jyoti Nisha Prince Rehaan Umes…" at bounding box center [127, 217] width 56 height 14
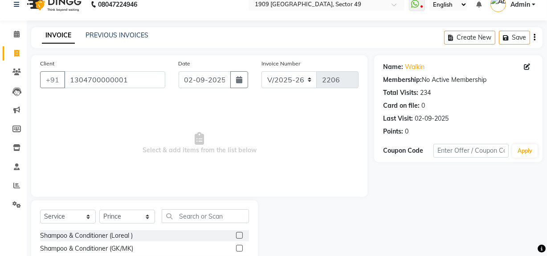
click at [236, 234] on label at bounding box center [239, 235] width 7 height 7
click at [236, 234] on input "checkbox" at bounding box center [239, 236] width 6 height 6
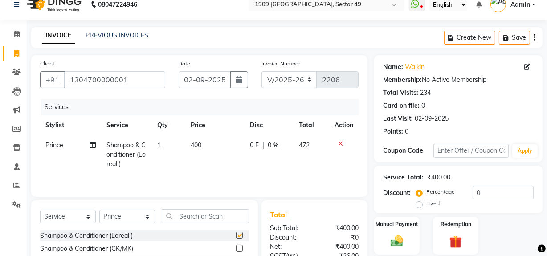
checkbox input "false"
drag, startPoint x: 193, startPoint y: 149, endPoint x: 200, endPoint y: 156, distance: 9.1
click at [194, 150] on td "400" at bounding box center [215, 155] width 59 height 39
select select "89254"
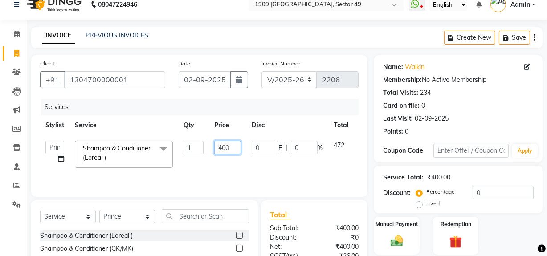
drag, startPoint x: 222, startPoint y: 145, endPoint x: 239, endPoint y: 148, distance: 17.2
click at [239, 148] on input "400" at bounding box center [227, 148] width 27 height 14
type input "470"
click at [290, 81] on select "V/2025 V/2025-26" at bounding box center [290, 79] width 56 height 17
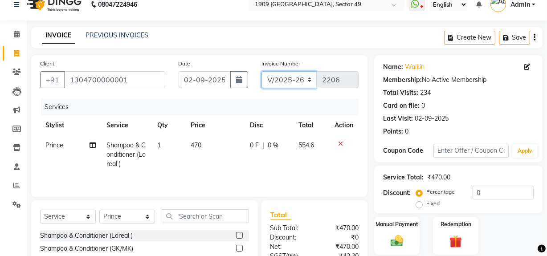
select select "6924"
click at [262, 71] on select "V/2025 V/2025-26" at bounding box center [290, 79] width 56 height 17
type input "2381"
click at [534, 35] on button "button" at bounding box center [535, 37] width 2 height 21
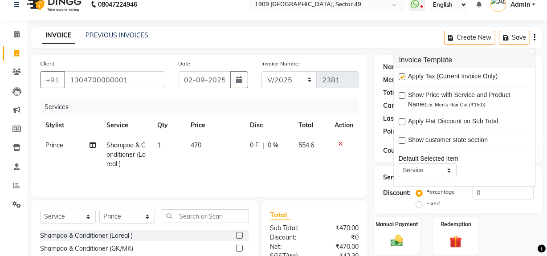
click at [402, 75] on label at bounding box center [402, 77] width 7 height 7
click at [402, 75] on input "checkbox" at bounding box center [402, 77] width 6 height 6
checkbox input "false"
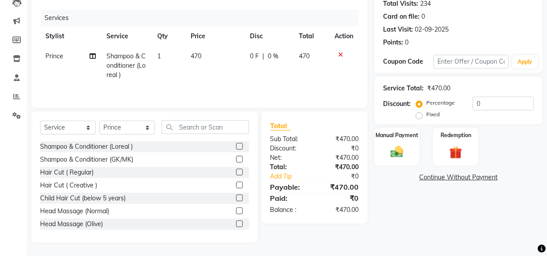
click at [432, 210] on div "Name: Walkin Membership: No Active Membership Total Visits: 234 Card on file: 0…" at bounding box center [461, 104] width 175 height 277
click at [414, 148] on div "Manual Payment" at bounding box center [397, 147] width 47 height 40
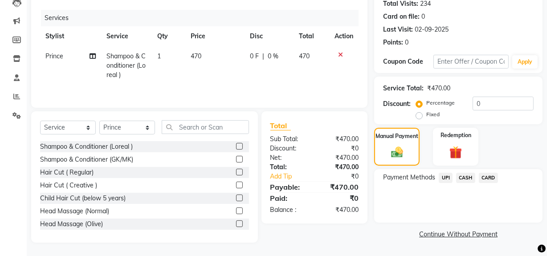
click at [444, 178] on span "UPI" at bounding box center [446, 178] width 14 height 10
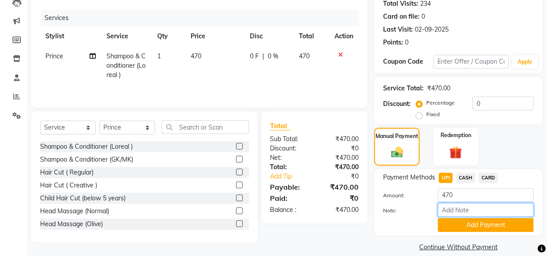
click at [456, 210] on input "Note:" at bounding box center [486, 210] width 96 height 14
type input "vikram mehta"
drag, startPoint x: 506, startPoint y: 223, endPoint x: 528, endPoint y: 207, distance: 26.8
click at [508, 222] on button "Add Payment" at bounding box center [486, 225] width 96 height 14
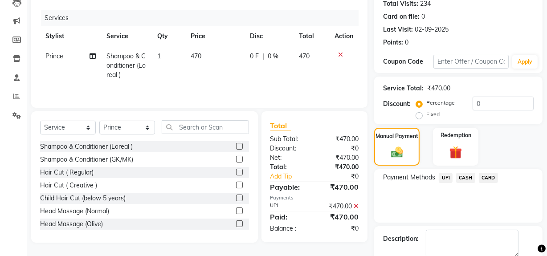
scroll to position [148, 0]
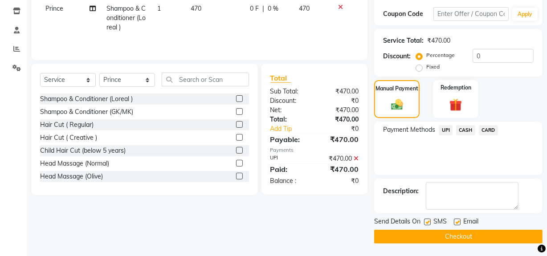
click at [425, 221] on label at bounding box center [427, 222] width 7 height 7
click at [425, 221] on input "checkbox" at bounding box center [427, 223] width 6 height 6
checkbox input "false"
click at [427, 234] on button "Checkout" at bounding box center [458, 237] width 169 height 14
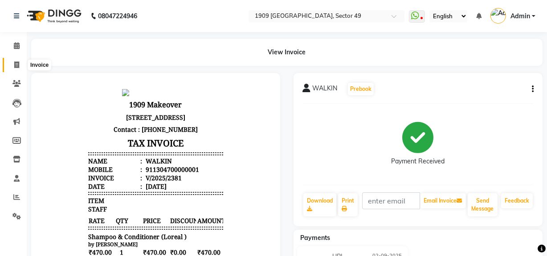
click at [14, 63] on icon at bounding box center [16, 65] width 5 height 7
select select "6923"
select select "service"
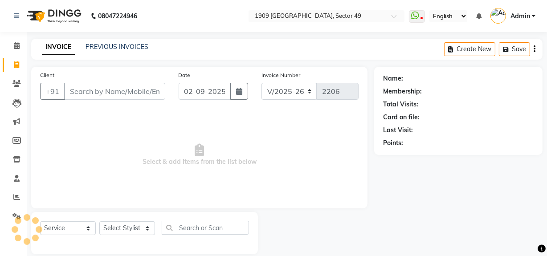
scroll to position [12, 0]
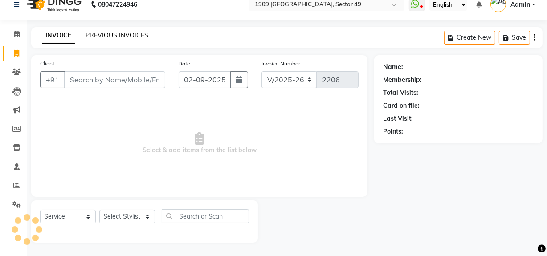
click at [118, 36] on link "PREVIOUS INVOICES" at bounding box center [117, 35] width 63 height 8
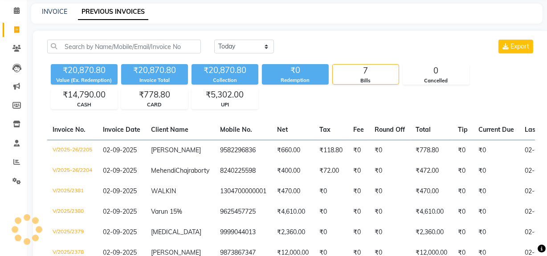
scroll to position [40, 0]
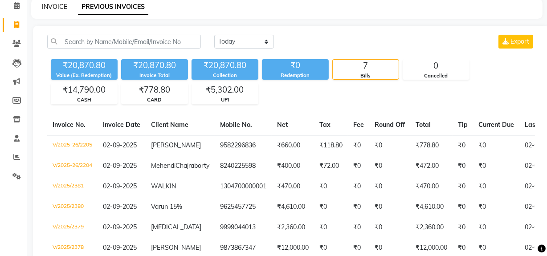
click at [53, 8] on link "INVOICE" at bounding box center [54, 7] width 25 height 8
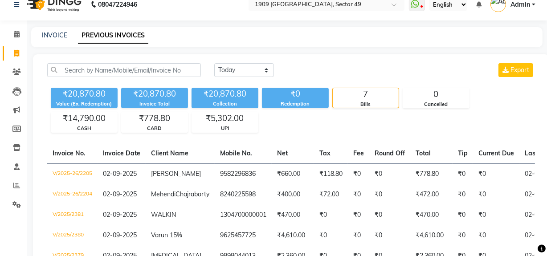
select select "6923"
select select "service"
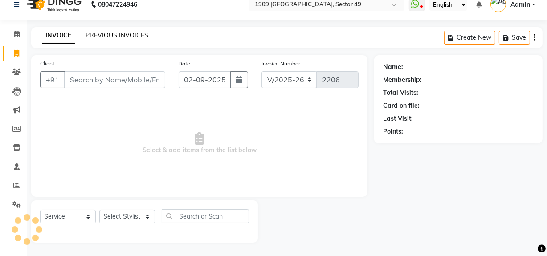
click at [120, 34] on link "PREVIOUS INVOICES" at bounding box center [117, 35] width 63 height 8
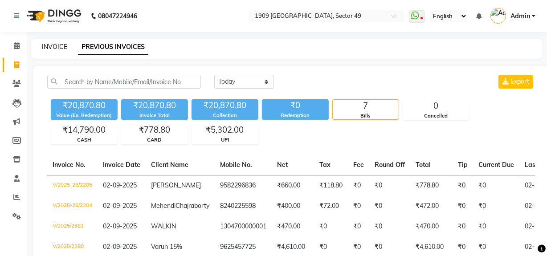
click at [59, 50] on link "INVOICE" at bounding box center [54, 47] width 25 height 8
select select "service"
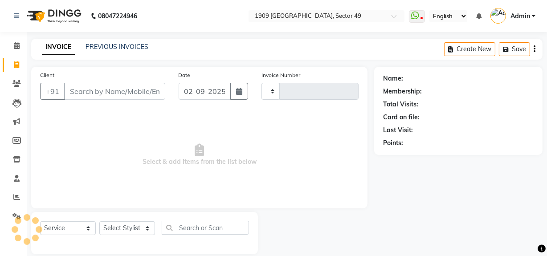
scroll to position [12, 0]
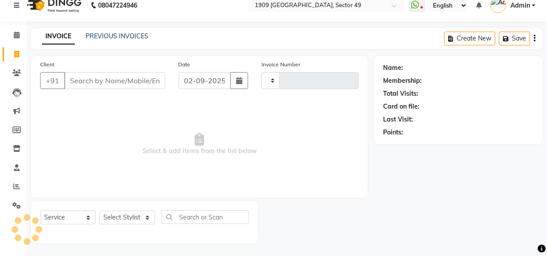
type input "2206"
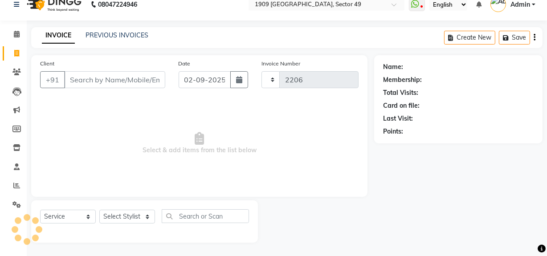
select select "6923"
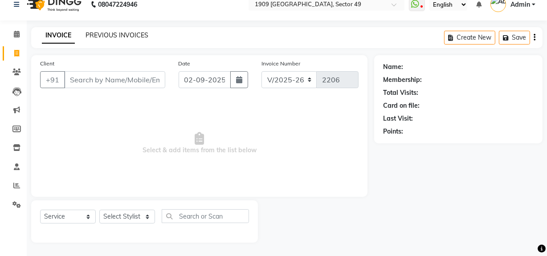
click at [123, 35] on link "PREVIOUS INVOICES" at bounding box center [117, 35] width 63 height 8
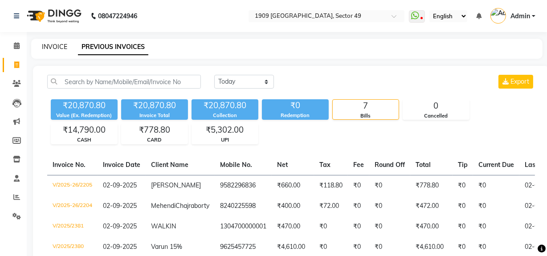
click at [61, 43] on link "INVOICE" at bounding box center [54, 47] width 25 height 8
select select "6923"
select select "service"
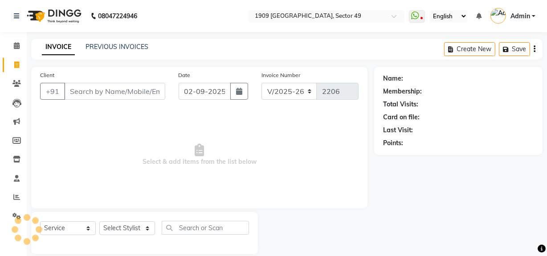
scroll to position [12, 0]
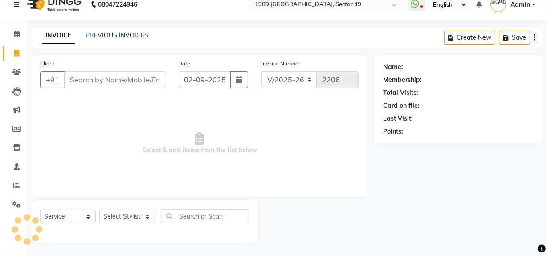
click at [139, 83] on input "Client" at bounding box center [114, 79] width 101 height 17
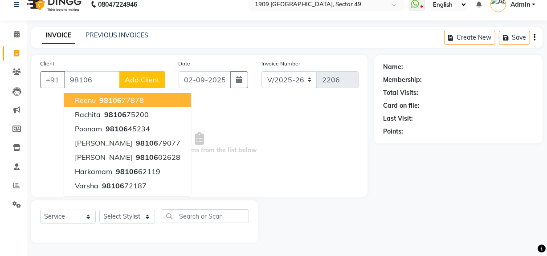
click at [133, 98] on ngb-highlight "98106 77878" at bounding box center [121, 100] width 46 height 9
type input "9810677878"
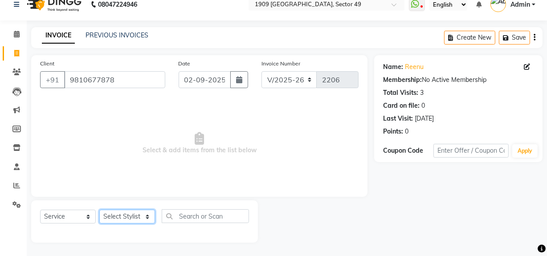
click at [138, 215] on select "Select Stylist Abdul Ahmed Arif Harun House Sale Jyoti Nisha Prince Rehaan Umes…" at bounding box center [127, 217] width 56 height 14
select select "57113"
click at [99, 210] on select "Select Stylist Abdul Ahmed Arif Harun House Sale Jyoti Nisha Prince Rehaan Umes…" at bounding box center [127, 217] width 56 height 14
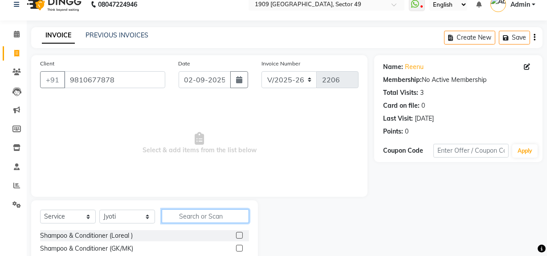
click at [214, 218] on input "text" at bounding box center [205, 217] width 87 height 14
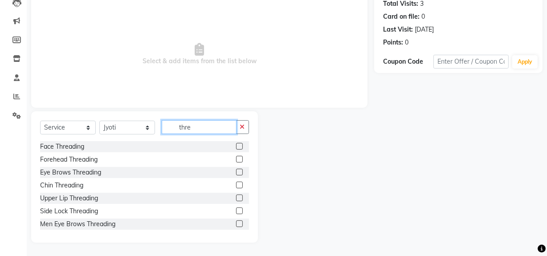
type input "thre"
click at [236, 172] on label at bounding box center [239, 172] width 7 height 7
click at [236, 172] on input "checkbox" at bounding box center [239, 173] width 6 height 6
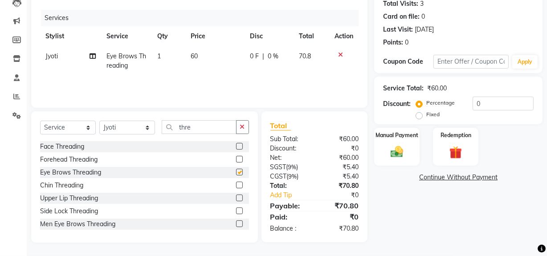
checkbox input "false"
click at [236, 197] on label at bounding box center [239, 198] width 7 height 7
click at [236, 197] on input "checkbox" at bounding box center [239, 199] width 6 height 6
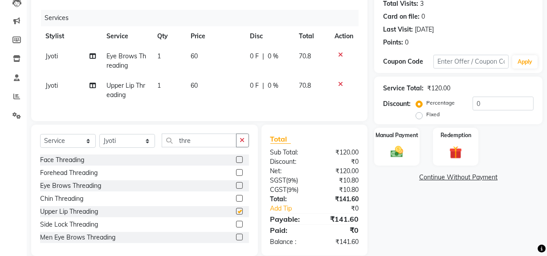
checkbox input "false"
click at [400, 152] on img at bounding box center [396, 151] width 21 height 15
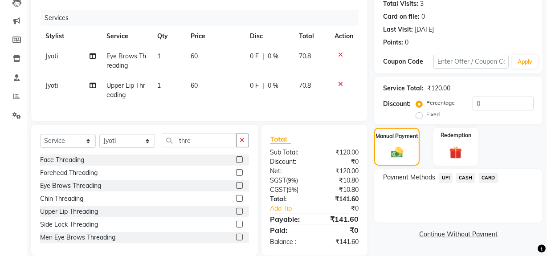
click at [448, 175] on span "UPI" at bounding box center [446, 178] width 14 height 10
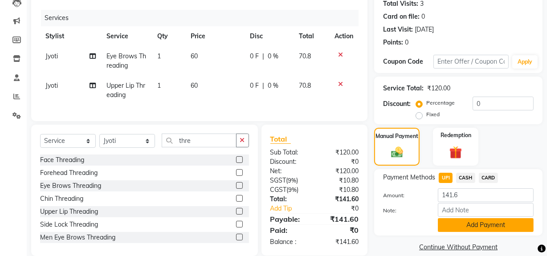
click at [486, 227] on button "Add Payment" at bounding box center [486, 225] width 96 height 14
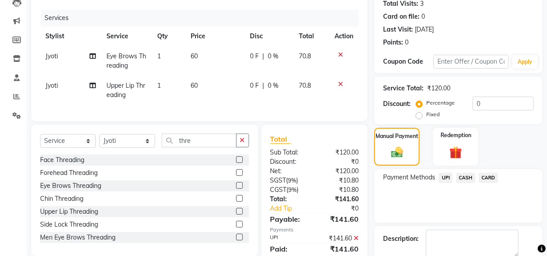
scroll to position [148, 0]
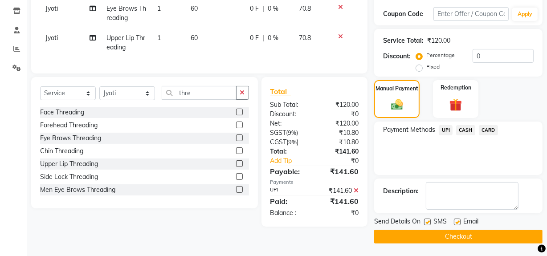
click at [427, 223] on label at bounding box center [427, 222] width 7 height 7
click at [427, 223] on input "checkbox" at bounding box center [427, 223] width 6 height 6
click at [428, 222] on label at bounding box center [427, 222] width 7 height 7
click at [428, 222] on input "checkbox" at bounding box center [427, 223] width 6 height 6
checkbox input "true"
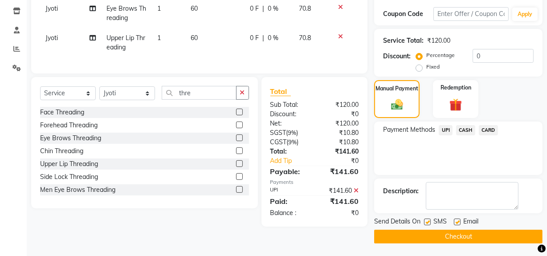
click at [425, 235] on button "Checkout" at bounding box center [458, 237] width 169 height 14
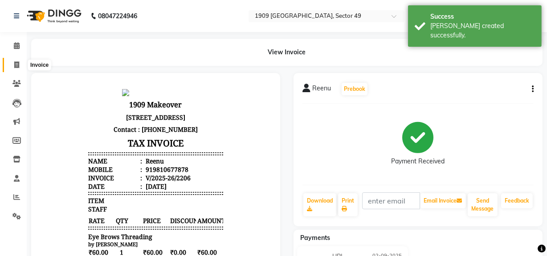
click at [13, 66] on span at bounding box center [17, 65] width 16 height 10
select select "service"
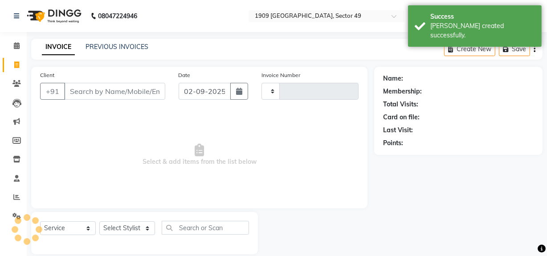
type input "2207"
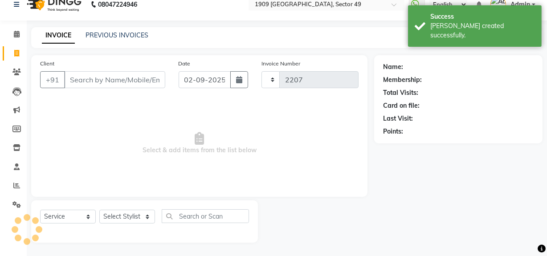
select select "6923"
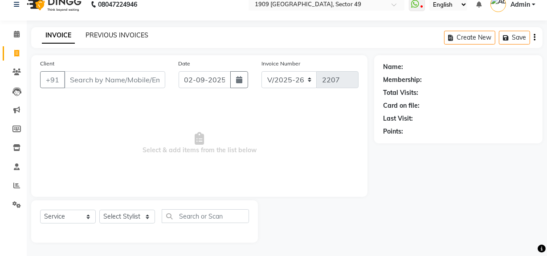
click at [124, 37] on link "PREVIOUS INVOICES" at bounding box center [117, 35] width 63 height 8
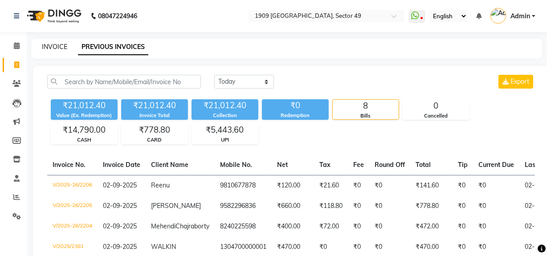
click at [49, 47] on link "INVOICE" at bounding box center [54, 47] width 25 height 8
select select "service"
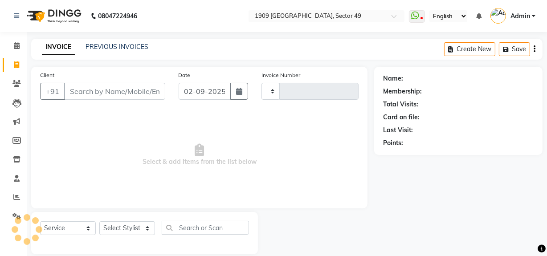
scroll to position [12, 0]
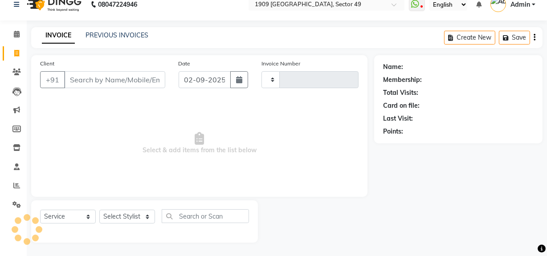
type input "2207"
select select "6923"
click at [109, 36] on link "PREVIOUS INVOICES" at bounding box center [117, 35] width 63 height 8
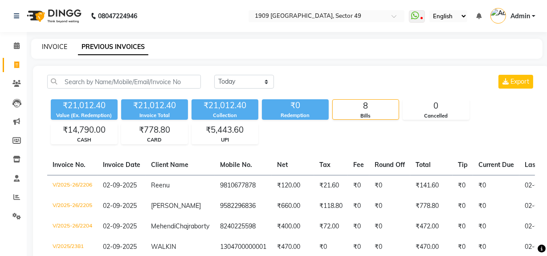
click at [54, 49] on link "INVOICE" at bounding box center [54, 47] width 25 height 8
select select "service"
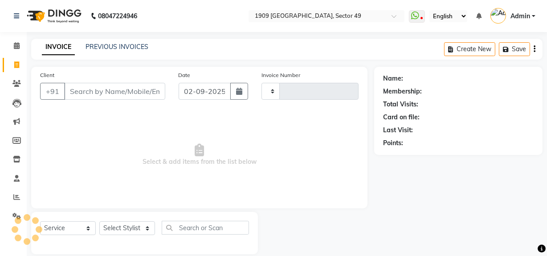
scroll to position [12, 0]
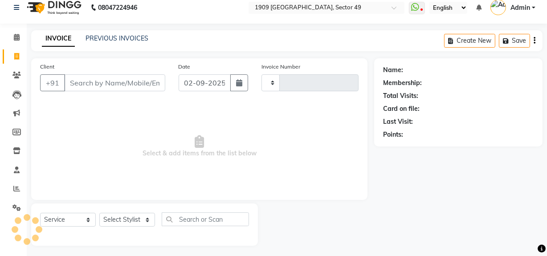
type input "2207"
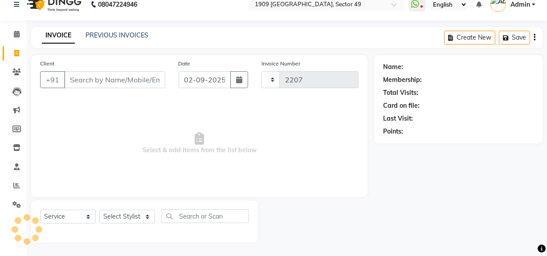
select select "6923"
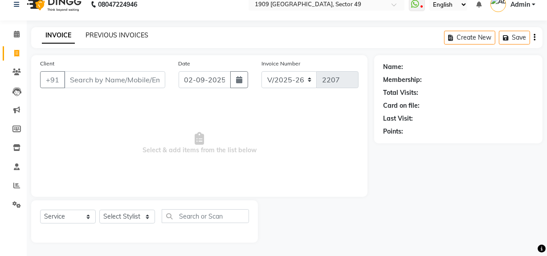
click at [116, 37] on link "PREVIOUS INVOICES" at bounding box center [117, 35] width 63 height 8
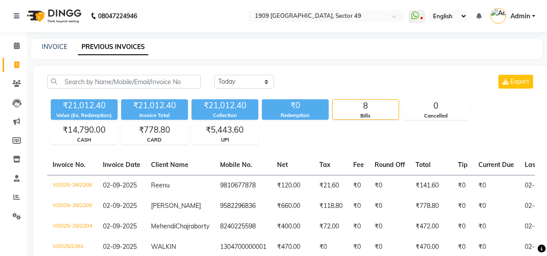
click at [245, 147] on div "Today Yesterday Custom Range Export ₹21,012.40 Value (Ex. Redemption) ₹21,012.4…" at bounding box center [291, 220] width 517 height 309
click at [57, 48] on link "INVOICE" at bounding box center [54, 47] width 25 height 8
select select "service"
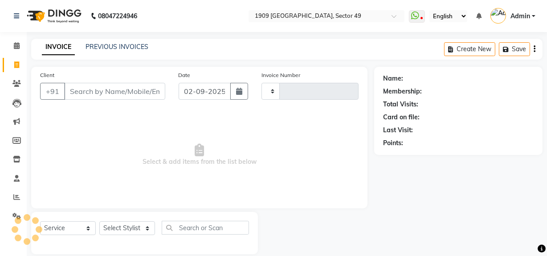
type input "2207"
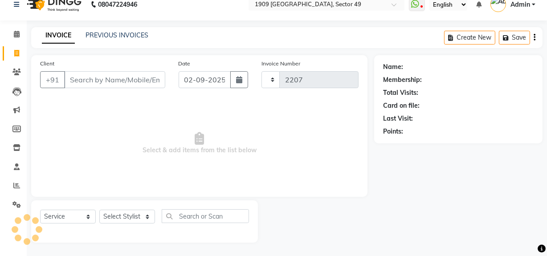
select select "6923"
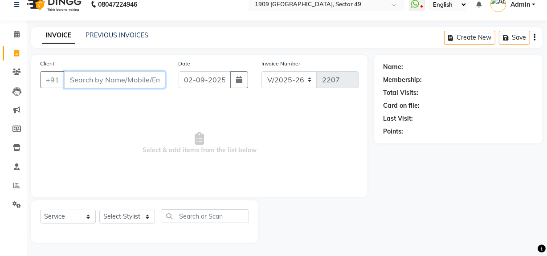
click at [135, 80] on input "Client" at bounding box center [114, 79] width 101 height 17
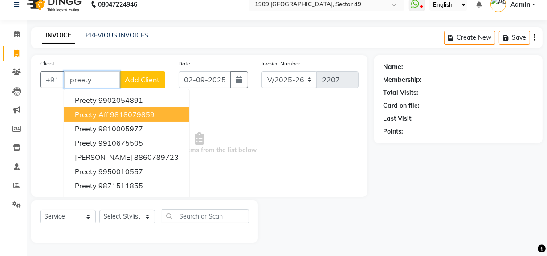
click at [137, 111] on ngb-highlight "9818079859" at bounding box center [132, 114] width 45 height 9
type input "9818079859"
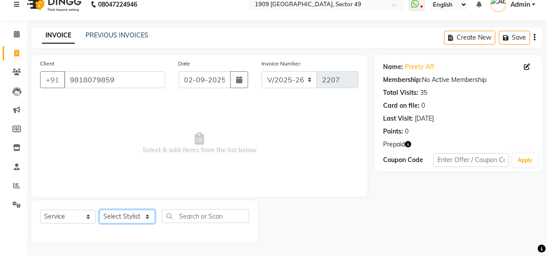
click at [147, 218] on select "Select Stylist Abdul Ahmed Arif Harun House Sale Jyoti Nisha Prince Rehaan Umes…" at bounding box center [127, 217] width 56 height 14
select select "61498"
click at [99, 210] on select "Select Stylist Abdul Ahmed Arif Harun House Sale Jyoti Nisha Prince Rehaan Umes…" at bounding box center [127, 217] width 56 height 14
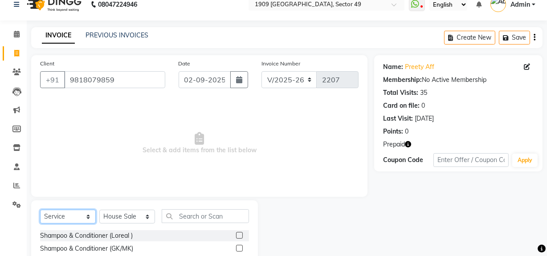
click at [84, 213] on select "Select Service Product Membership Package Voucher Prepaid Gift Card" at bounding box center [68, 217] width 56 height 14
select select "P"
click at [40, 210] on select "Select Service Product Membership Package Voucher Prepaid Gift Card" at bounding box center [68, 217] width 56 height 14
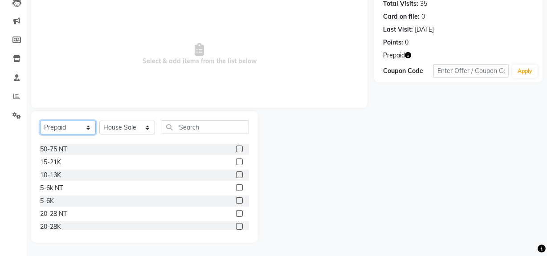
scroll to position [78, 0]
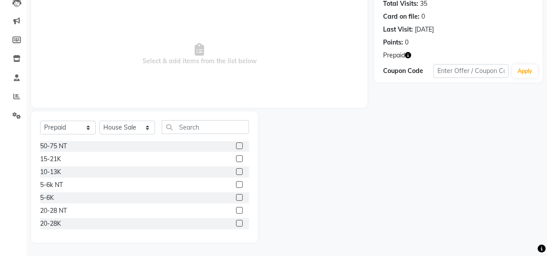
click at [236, 222] on label at bounding box center [239, 223] width 7 height 7
click at [236, 222] on input "checkbox" at bounding box center [239, 224] width 6 height 6
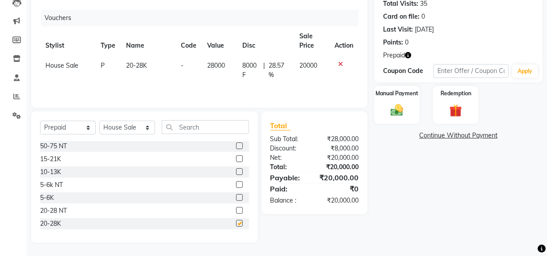
checkbox input "false"
click at [436, 209] on div "Name: Preety Aff Membership: No Active Membership Total Visits: 35 Card on file…" at bounding box center [461, 104] width 175 height 277
click at [403, 111] on img at bounding box center [396, 110] width 21 height 15
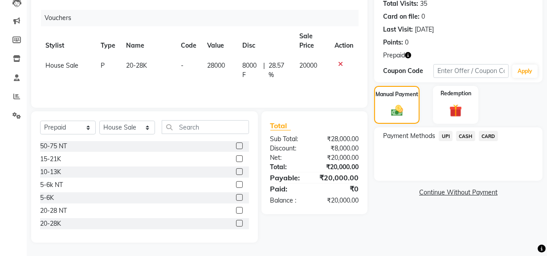
click at [465, 134] on span "CASH" at bounding box center [465, 136] width 19 height 10
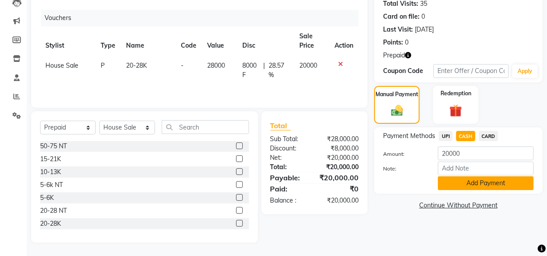
click at [473, 185] on button "Add Payment" at bounding box center [486, 184] width 96 height 14
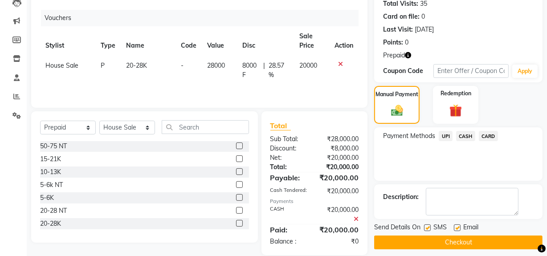
scroll to position [113, 0]
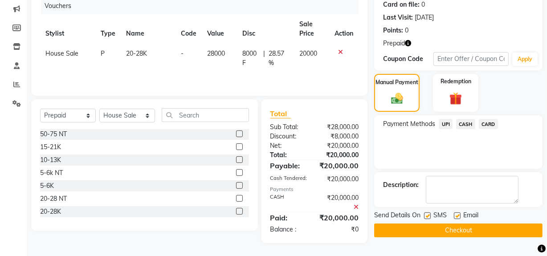
drag, startPoint x: 469, startPoint y: 230, endPoint x: 463, endPoint y: 230, distance: 5.8
click at [468, 230] on button "Checkout" at bounding box center [458, 231] width 169 height 14
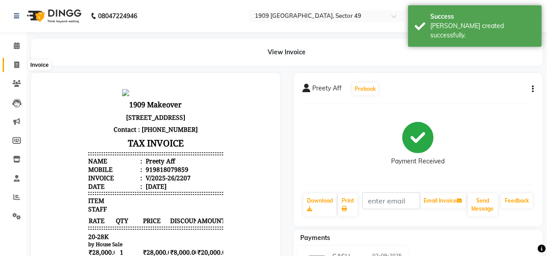
click at [16, 64] on icon at bounding box center [16, 65] width 5 height 7
select select "6923"
select select "service"
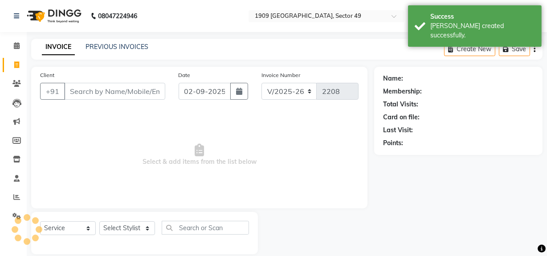
scroll to position [12, 0]
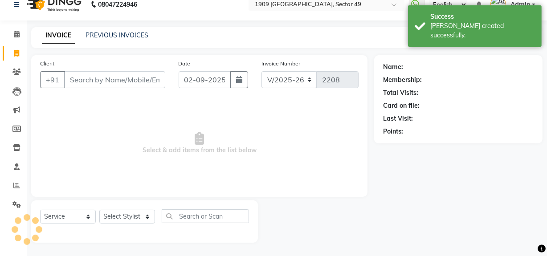
click at [109, 76] on input "Client" at bounding box center [114, 79] width 101 height 17
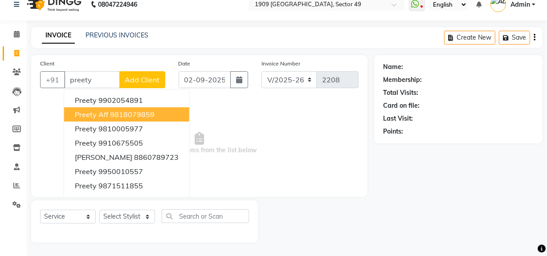
click at [138, 114] on ngb-highlight "9818079859" at bounding box center [132, 114] width 45 height 9
type input "9818079859"
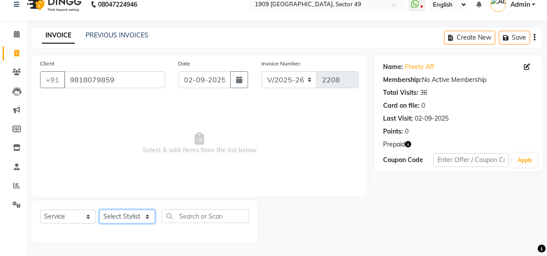
click at [150, 218] on select "Select Stylist Abdul Ahmed Arif Harun House Sale Jyoti Nisha Prince Rehaan Umes…" at bounding box center [127, 217] width 56 height 14
select select "61498"
click at [99, 210] on select "Select Stylist Abdul Ahmed Arif Harun House Sale Jyoti Nisha Prince Rehaan Umes…" at bounding box center [127, 217] width 56 height 14
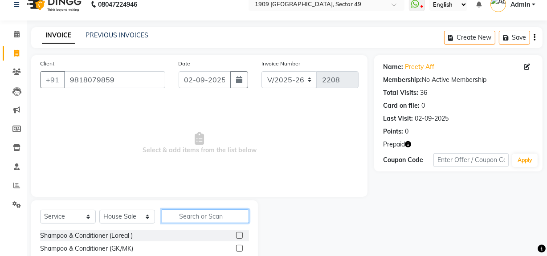
click at [201, 216] on input "text" at bounding box center [205, 217] width 87 height 14
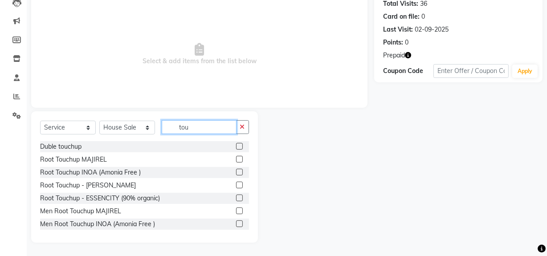
type input "tou"
click at [236, 171] on label at bounding box center [239, 172] width 7 height 7
click at [236, 171] on input "checkbox" at bounding box center [239, 173] width 6 height 6
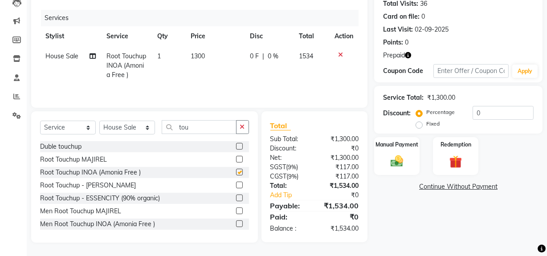
checkbox input "false"
click at [200, 127] on input "tou" at bounding box center [199, 127] width 75 height 14
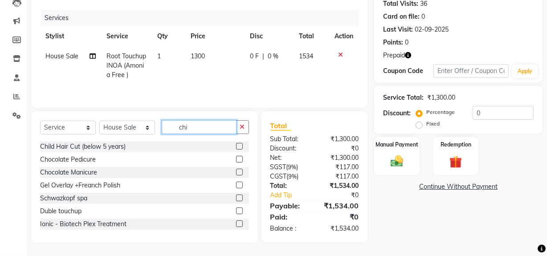
scroll to position [100, 0]
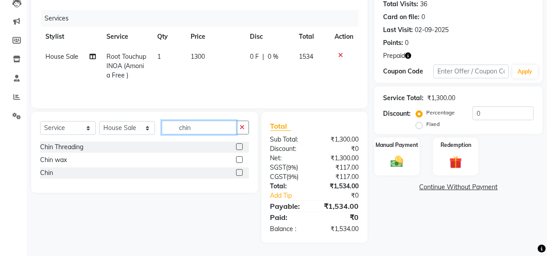
type input "chin"
click at [241, 160] on label at bounding box center [239, 159] width 7 height 7
click at [241, 160] on input "checkbox" at bounding box center [239, 160] width 6 height 6
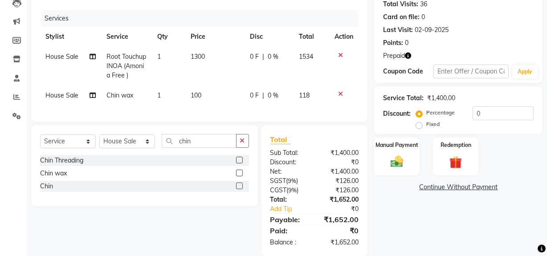
click at [237, 177] on label at bounding box center [239, 173] width 7 height 7
click at [237, 177] on input "checkbox" at bounding box center [239, 174] width 6 height 6
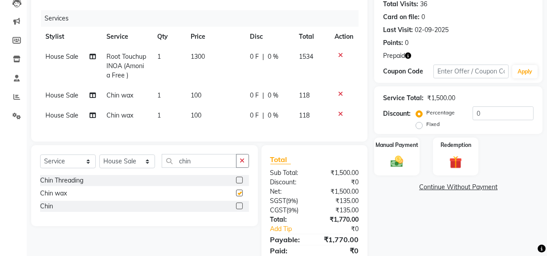
checkbox input "false"
click at [196, 168] on input "chin" at bounding box center [199, 161] width 75 height 14
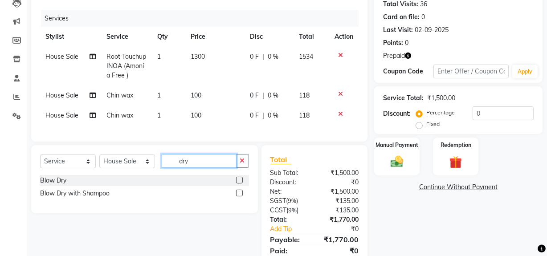
type input "dry"
click at [238, 197] on label at bounding box center [239, 193] width 7 height 7
click at [238, 197] on input "checkbox" at bounding box center [239, 194] width 6 height 6
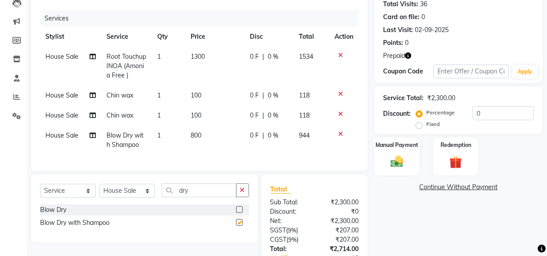
checkbox input "false"
click at [194, 197] on input "dry" at bounding box center [199, 191] width 75 height 14
click at [196, 197] on input "dry" at bounding box center [199, 191] width 75 height 14
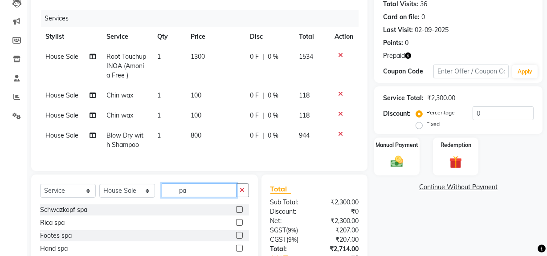
type input "p"
type input "cas"
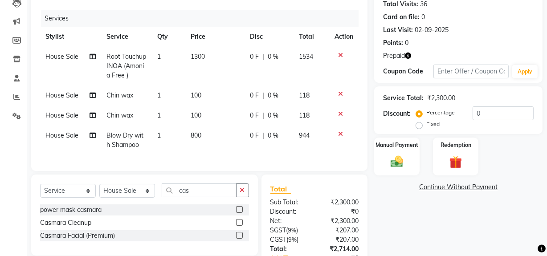
click at [239, 213] on label at bounding box center [239, 209] width 7 height 7
click at [239, 213] on input "checkbox" at bounding box center [239, 210] width 6 height 6
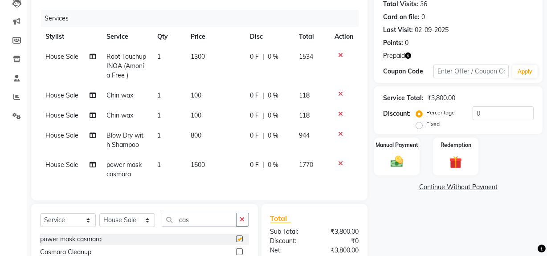
checkbox input "false"
click at [202, 227] on input "cas" at bounding box center [199, 220] width 75 height 14
type input "d ta"
click at [238, 243] on label at bounding box center [239, 239] width 7 height 7
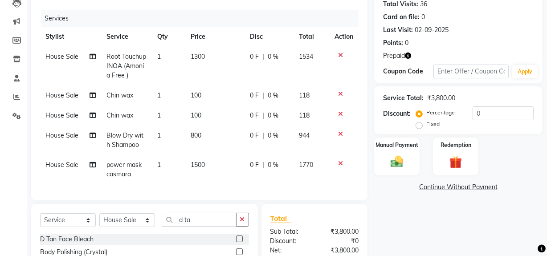
click at [238, 243] on input "checkbox" at bounding box center [239, 240] width 6 height 6
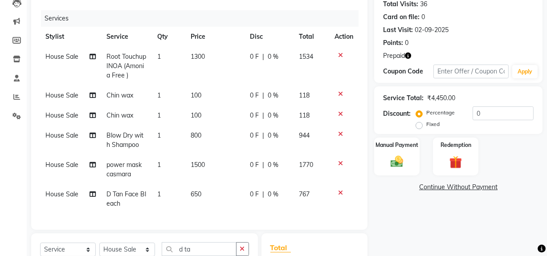
checkbox input "false"
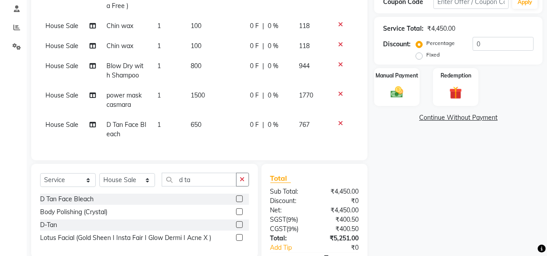
scroll to position [186, 0]
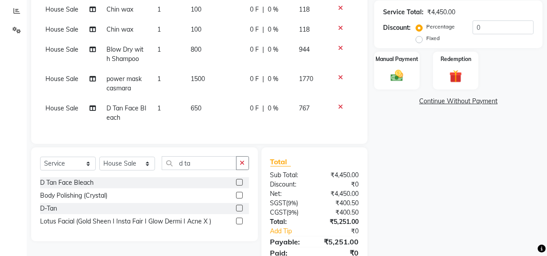
click at [339, 27] on icon at bounding box center [340, 28] width 5 height 6
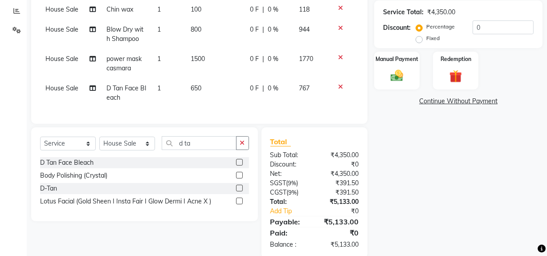
click at [339, 9] on icon at bounding box center [340, 8] width 5 height 6
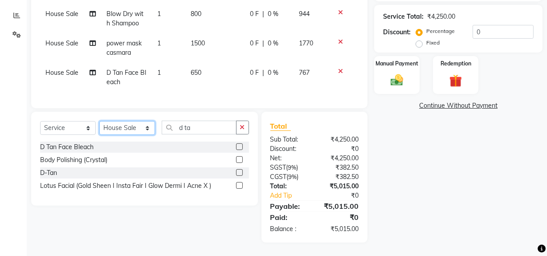
click at [142, 129] on select "Select Stylist Abdul Ahmed Arif Harun House Sale Jyoti Nisha Prince Rehaan Umes…" at bounding box center [127, 128] width 56 height 14
select select "57120"
click at [99, 123] on select "Select Stylist Abdul Ahmed Arif Harun House Sale Jyoti Nisha Prince Rehaan Umes…" at bounding box center [127, 128] width 56 height 14
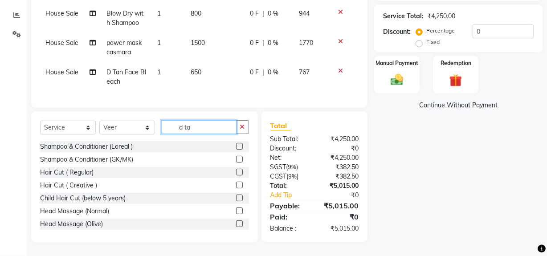
drag, startPoint x: 177, startPoint y: 129, endPoint x: 218, endPoint y: 133, distance: 41.7
click at [218, 133] on input "d ta" at bounding box center [199, 127] width 75 height 14
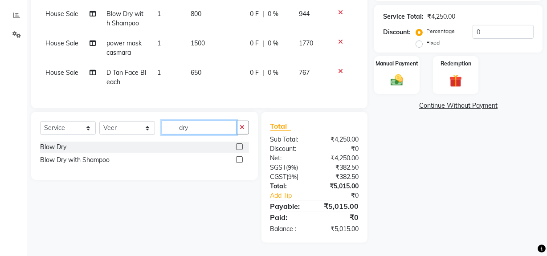
type input "dry"
click at [238, 162] on label at bounding box center [239, 159] width 7 height 7
click at [238, 162] on input "checkbox" at bounding box center [239, 160] width 6 height 6
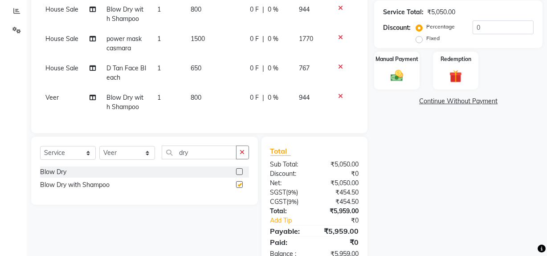
checkbox input "false"
drag, startPoint x: 471, startPoint y: 74, endPoint x: 472, endPoint y: 86, distance: 11.2
click at [470, 76] on div "Redemption" at bounding box center [455, 71] width 47 height 40
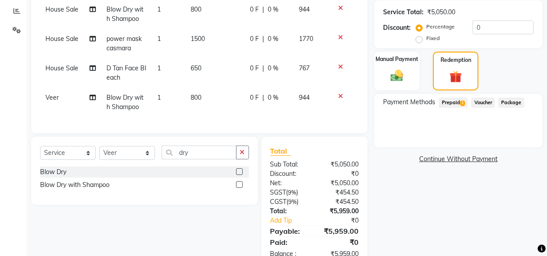
click at [455, 103] on span "Prepaid 2" at bounding box center [453, 103] width 29 height 10
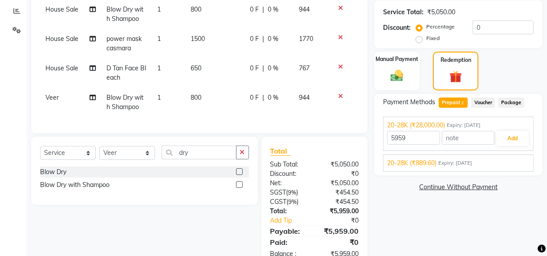
click at [480, 157] on div "20-28K (₹889.60) Expiry: 19-08-2026 889.6 Add" at bounding box center [458, 163] width 151 height 17
click at [508, 164] on div "20-28K (₹889.60) Expiry: 19-08-2026" at bounding box center [458, 163] width 143 height 9
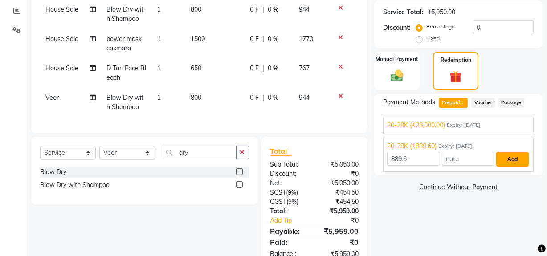
click at [511, 159] on button "Add" at bounding box center [513, 159] width 33 height 15
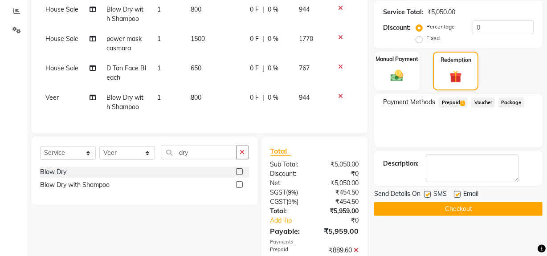
click at [450, 104] on span "Prepaid 2" at bounding box center [453, 103] width 29 height 10
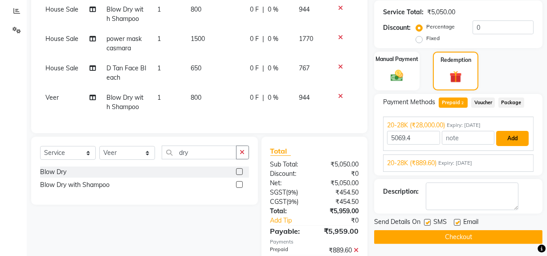
click at [515, 139] on button "Add" at bounding box center [513, 138] width 33 height 15
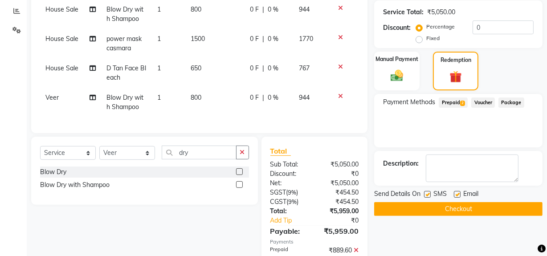
scroll to position [245, 0]
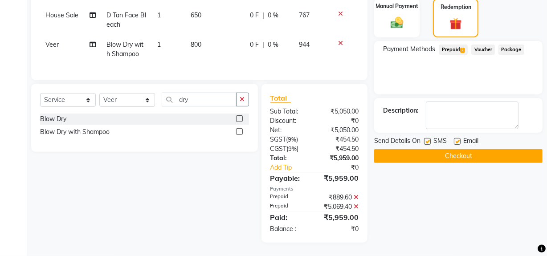
click at [422, 154] on button "Checkout" at bounding box center [458, 156] width 169 height 14
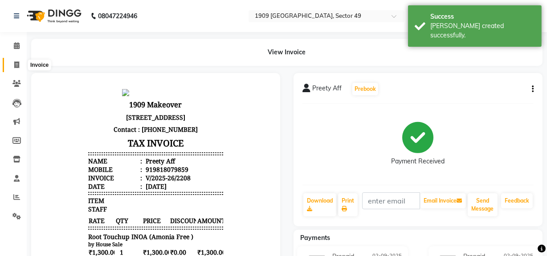
click at [15, 63] on icon at bounding box center [16, 65] width 5 height 7
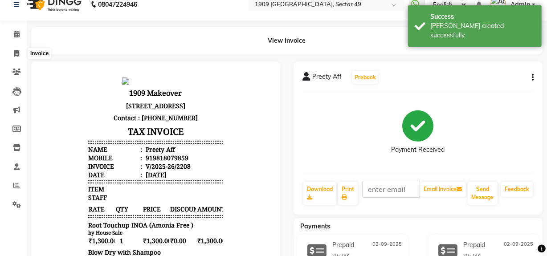
select select "6923"
select select "service"
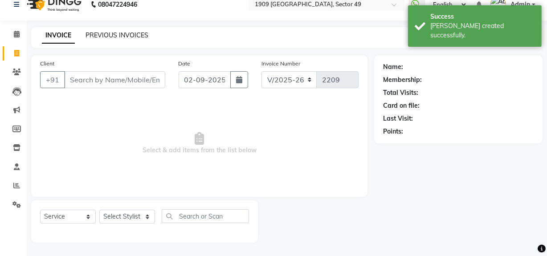
click at [109, 33] on link "PREVIOUS INVOICES" at bounding box center [117, 35] width 63 height 8
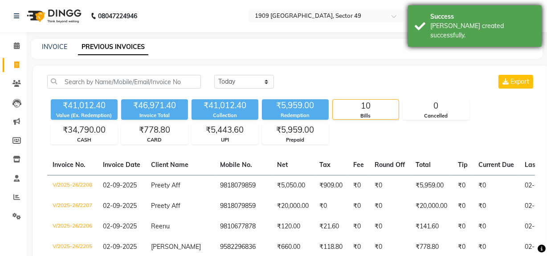
click at [424, 21] on div "Success Bill created successfully." at bounding box center [475, 25] width 134 height 41
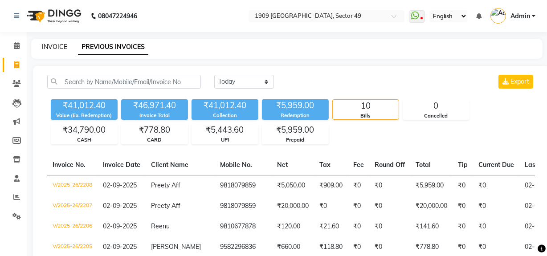
click at [58, 47] on link "INVOICE" at bounding box center [54, 47] width 25 height 8
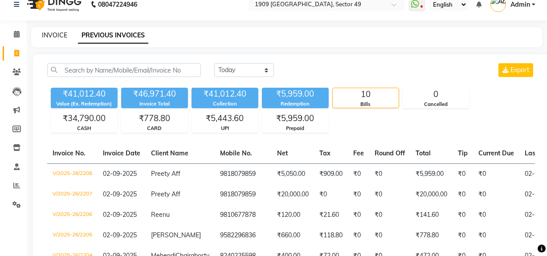
select select "service"
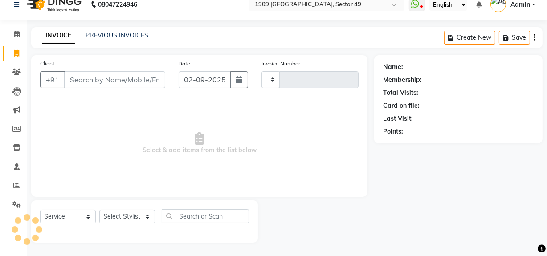
type input "2209"
select select "6923"
click at [119, 36] on link "PREVIOUS INVOICES" at bounding box center [117, 35] width 63 height 8
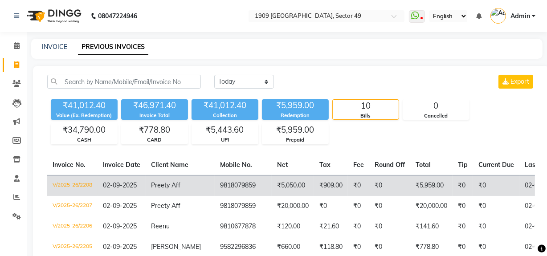
click at [243, 193] on td "9818079859" at bounding box center [243, 185] width 57 height 21
click at [275, 188] on td "₹5,050.00" at bounding box center [293, 185] width 42 height 21
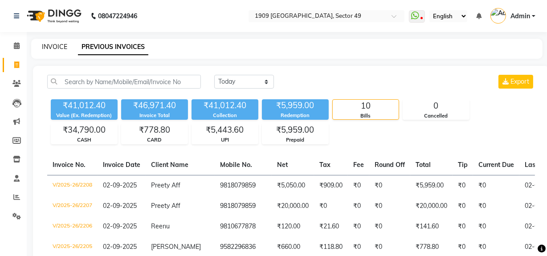
click at [44, 45] on link "INVOICE" at bounding box center [54, 47] width 25 height 8
select select "service"
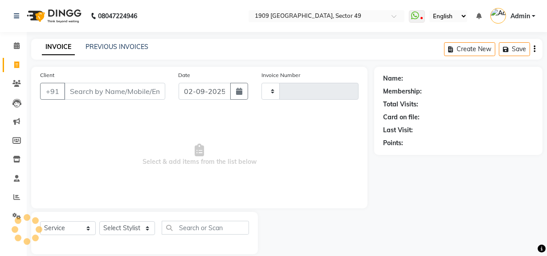
scroll to position [12, 0]
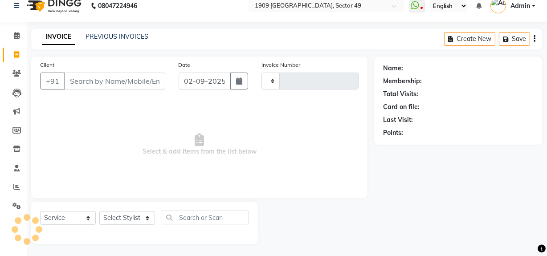
type input "2209"
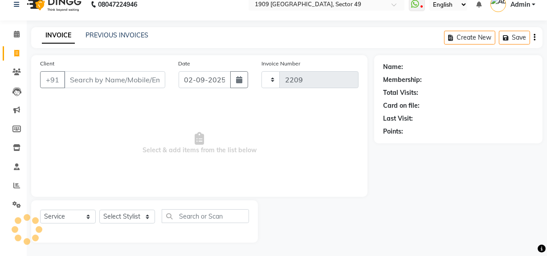
select select "6923"
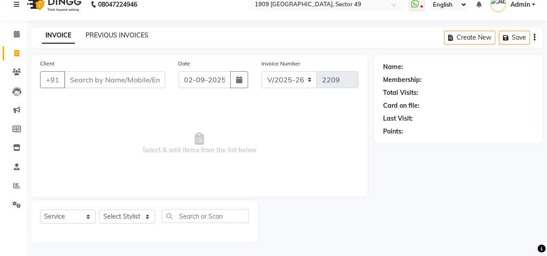
click at [127, 36] on link "PREVIOUS INVOICES" at bounding box center [117, 35] width 63 height 8
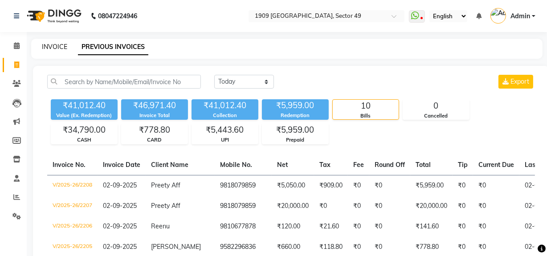
click at [50, 47] on link "INVOICE" at bounding box center [54, 47] width 25 height 8
select select "service"
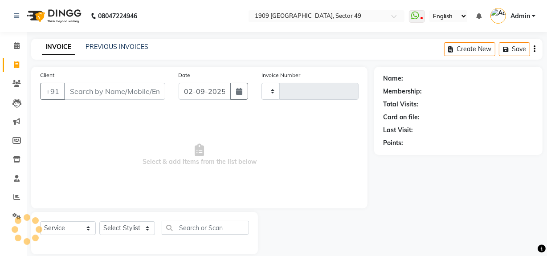
scroll to position [12, 0]
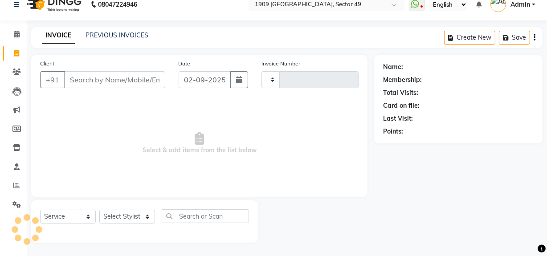
type input "2209"
click at [415, 5] on icon at bounding box center [415, 4] width 8 height 9
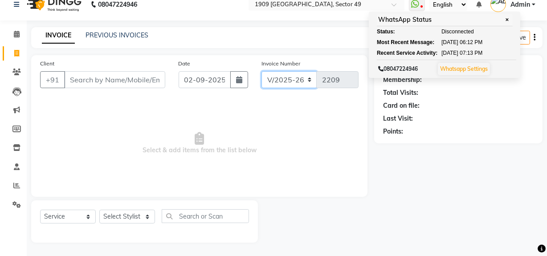
click at [305, 80] on select "V/2025 V/2025-26" at bounding box center [290, 79] width 56 height 17
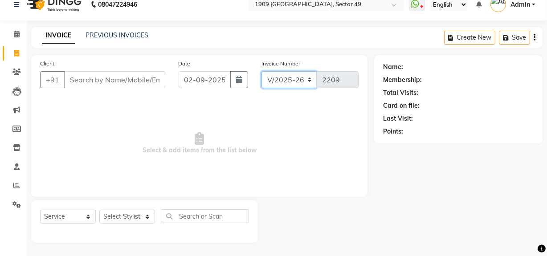
select select "6924"
click at [262, 71] on select "V/2025 V/2025-26" at bounding box center [290, 79] width 56 height 17
type input "2382"
drag, startPoint x: 300, startPoint y: 79, endPoint x: 301, endPoint y: 86, distance: 6.7
click at [300, 80] on select "V/2025 V/2025-26" at bounding box center [290, 79] width 56 height 17
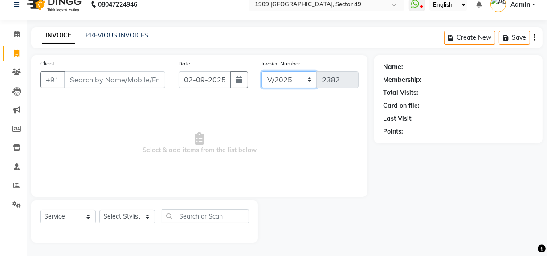
select select "6923"
click at [262, 71] on select "V/2025 V/2025-26" at bounding box center [290, 79] width 56 height 17
type input "2209"
drag, startPoint x: 448, startPoint y: 222, endPoint x: 523, endPoint y: 165, distance: 94.2
click at [491, 205] on div "Name: Membership: Total Visits: Card on file: Last Visit: Points:" at bounding box center [461, 149] width 175 height 188
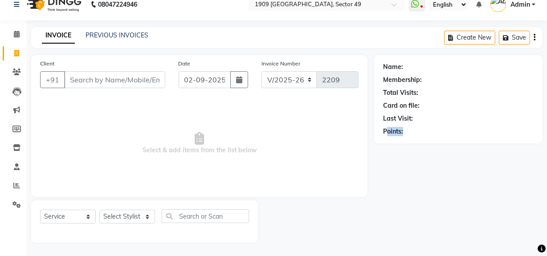
click at [416, 186] on div "Name: Membership: Total Visits: Card on file: Last Visit: Points:" at bounding box center [461, 149] width 175 height 188
click at [418, 189] on div "Name: Membership: Total Visits: Card on file: Last Visit: Points:" at bounding box center [461, 149] width 175 height 188
click at [123, 34] on link "PREVIOUS INVOICES" at bounding box center [117, 35] width 63 height 8
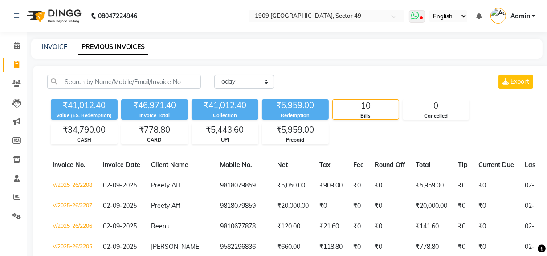
click at [422, 14] on span at bounding box center [417, 16] width 16 height 12
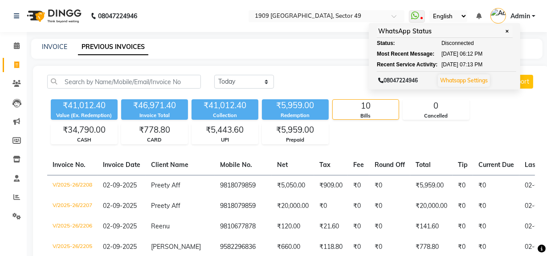
click at [319, 59] on main "INVOICE PREVIOUS INVOICES Today Yesterday Custom Range Export ₹41,012.40 Value …" at bounding box center [287, 234] width 521 height 391
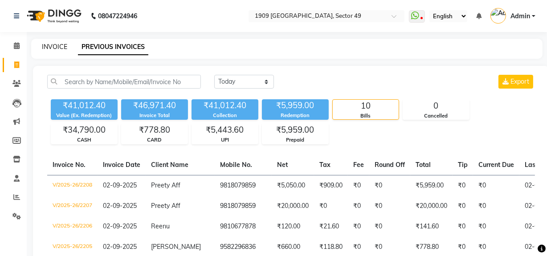
click at [45, 49] on link "INVOICE" at bounding box center [54, 47] width 25 height 8
select select "6923"
select select "service"
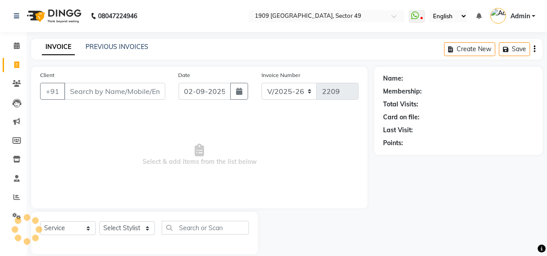
scroll to position [12, 0]
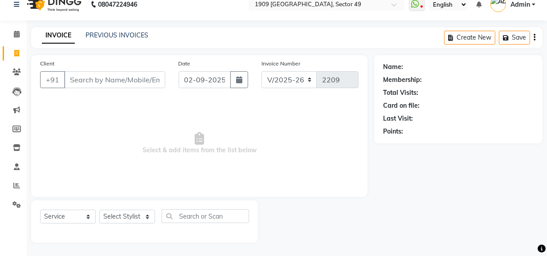
click at [126, 89] on div "Client +91" at bounding box center [102, 77] width 139 height 37
click at [123, 78] on input "Client" at bounding box center [114, 79] width 101 height 17
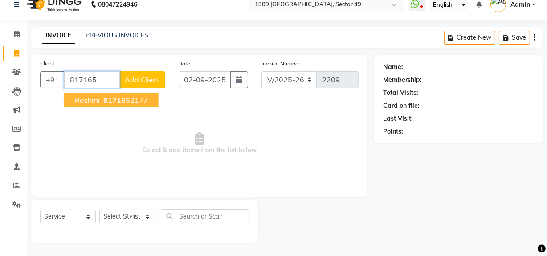
click at [121, 103] on span "817165" at bounding box center [116, 100] width 27 height 9
type input "8171652177"
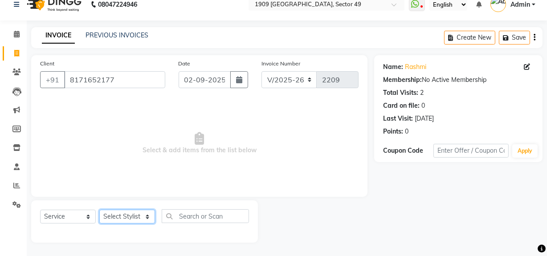
click at [142, 220] on select "Select Stylist Abdul Ahmed Arif Harun House Sale Jyoti Nisha Prince Rehaan Umes…" at bounding box center [127, 217] width 56 height 14
select select "57113"
click at [99, 210] on select "Select Stylist Abdul Ahmed Arif Harun House Sale Jyoti Nisha Prince Rehaan Umes…" at bounding box center [127, 217] width 56 height 14
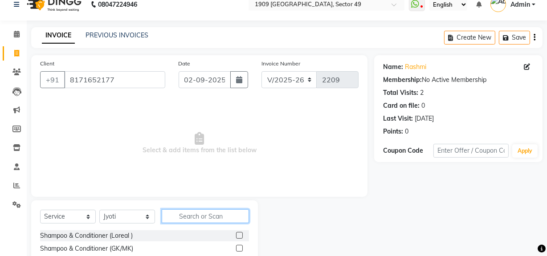
click at [199, 221] on input "text" at bounding box center [205, 217] width 87 height 14
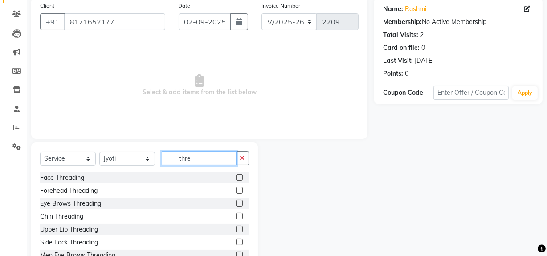
scroll to position [101, 0]
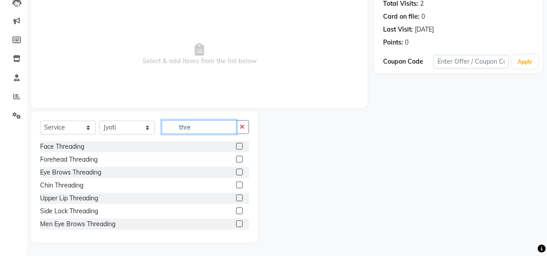
type input "thre"
click at [236, 198] on label at bounding box center [239, 198] width 7 height 7
click at [236, 198] on input "checkbox" at bounding box center [239, 199] width 6 height 6
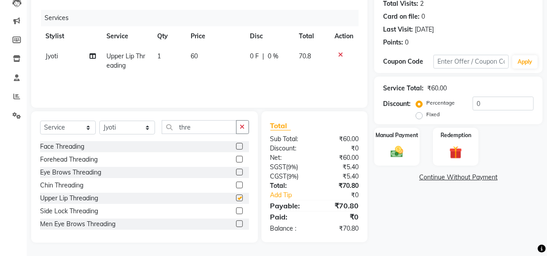
checkbox input "false"
click at [236, 169] on label at bounding box center [239, 172] width 7 height 7
click at [236, 170] on input "checkbox" at bounding box center [239, 173] width 6 height 6
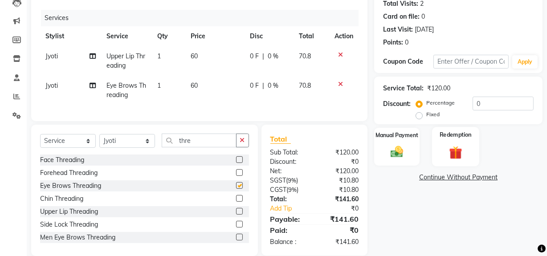
checkbox input "false"
click at [401, 144] on img at bounding box center [396, 151] width 21 height 15
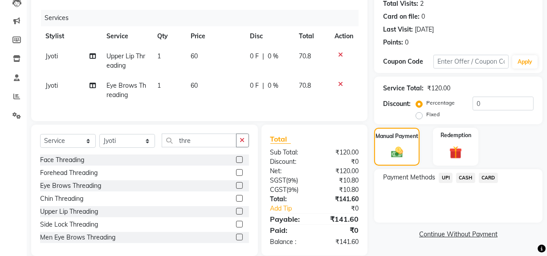
click at [444, 176] on span "UPI" at bounding box center [446, 178] width 14 height 10
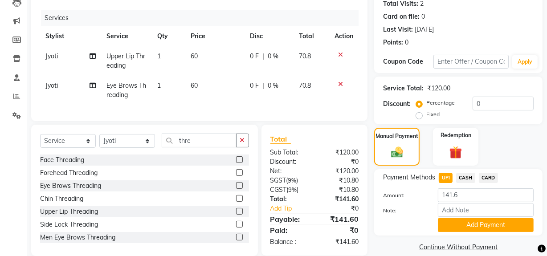
drag, startPoint x: 464, startPoint y: 224, endPoint x: 516, endPoint y: 209, distance: 54.3
click at [473, 223] on button "Add Payment" at bounding box center [486, 225] width 96 height 14
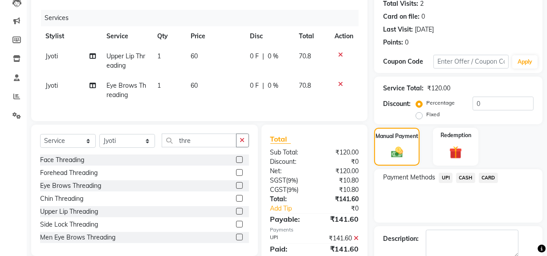
scroll to position [148, 0]
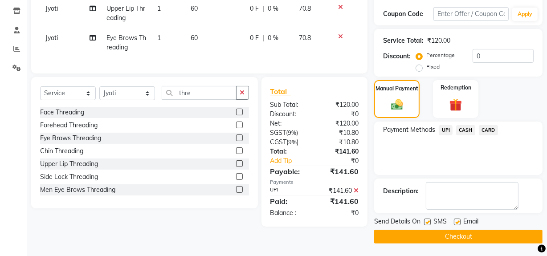
click at [466, 234] on button "Checkout" at bounding box center [458, 237] width 169 height 14
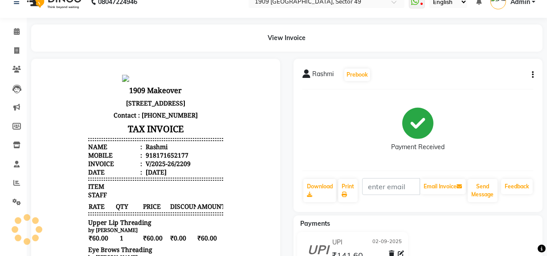
scroll to position [40, 0]
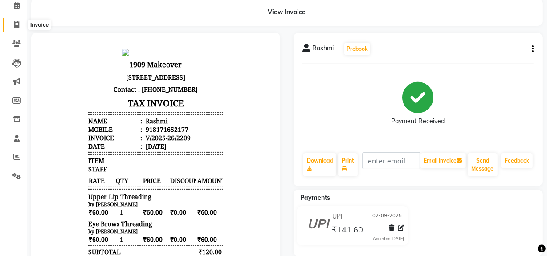
click at [16, 24] on icon at bounding box center [16, 24] width 5 height 7
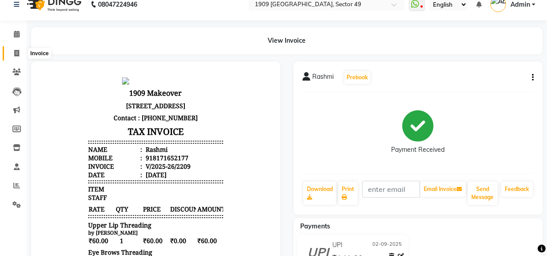
select select "6923"
select select "service"
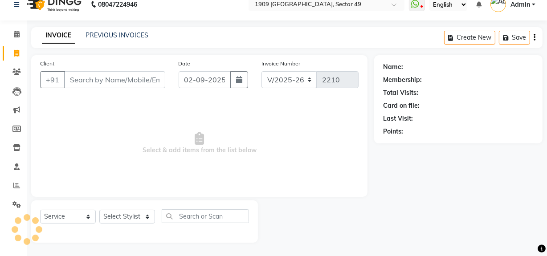
click at [112, 80] on input "Client" at bounding box center [114, 79] width 101 height 17
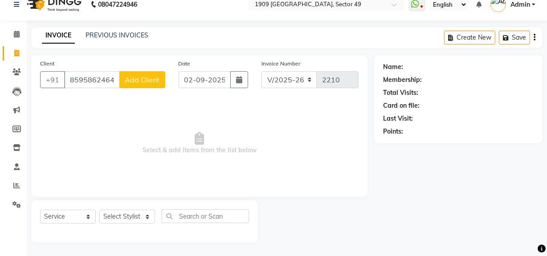
type input "8595862464"
click at [125, 80] on button "Add Client" at bounding box center [142, 79] width 46 height 17
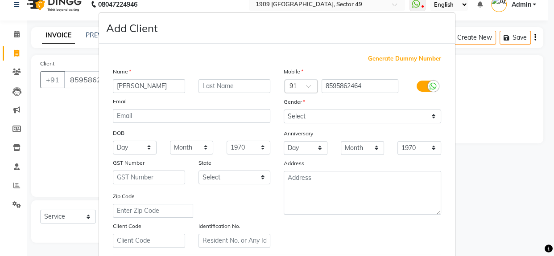
type input "Guneet"
drag, startPoint x: 319, startPoint y: 118, endPoint x: 314, endPoint y: 118, distance: 4.9
click at [314, 118] on select "Select Male Female Other Prefer Not To Say" at bounding box center [362, 117] width 157 height 14
select select "female"
click at [284, 110] on select "Select Male Female Other Prefer Not To Say" at bounding box center [362, 117] width 157 height 14
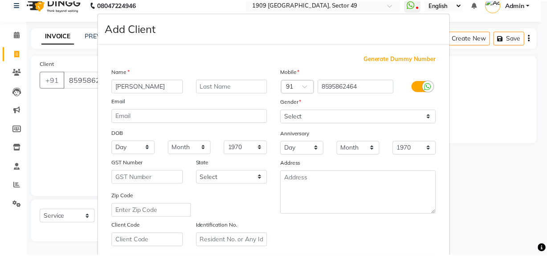
scroll to position [157, 0]
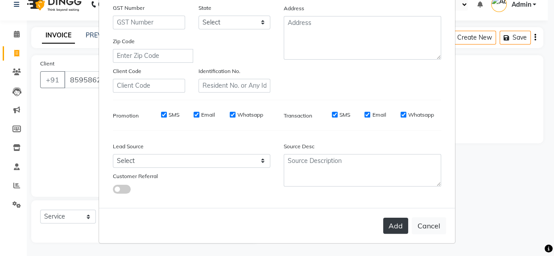
click at [391, 226] on button "Add" at bounding box center [395, 226] width 25 height 16
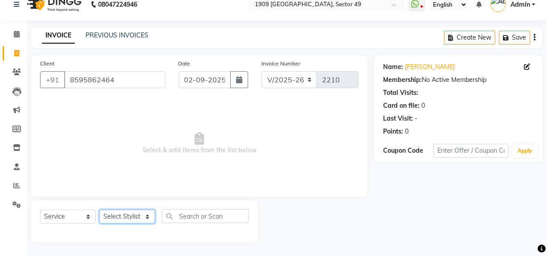
click at [113, 217] on select "Select Stylist Abdul Ahmed Arif Harun House Sale Jyoti Nisha Prince Rehaan Umes…" at bounding box center [127, 217] width 56 height 14
click at [99, 210] on select "Select Stylist Abdul Ahmed Arif Harun House Sale Jyoti Nisha Prince Rehaan Umes…" at bounding box center [127, 217] width 56 height 14
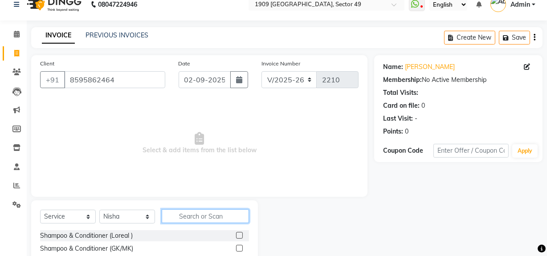
click at [222, 218] on input "text" at bounding box center [205, 217] width 87 height 14
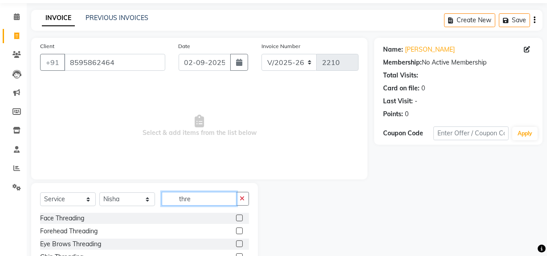
scroll to position [101, 0]
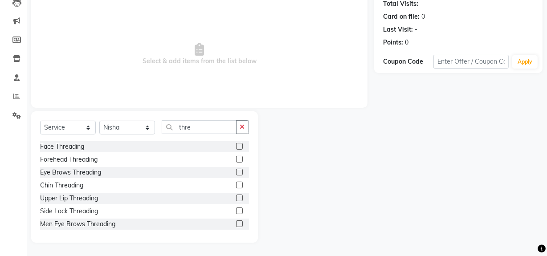
drag, startPoint x: 229, startPoint y: 175, endPoint x: 234, endPoint y: 174, distance: 4.5
click at [230, 175] on div "Eye Brows Threading" at bounding box center [144, 172] width 209 height 11
click at [236, 173] on label at bounding box center [239, 172] width 7 height 7
click at [236, 173] on input "checkbox" at bounding box center [239, 173] width 6 height 6
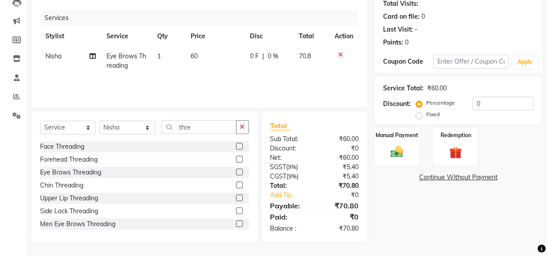
click at [206, 74] on td "60" at bounding box center [215, 60] width 59 height 29
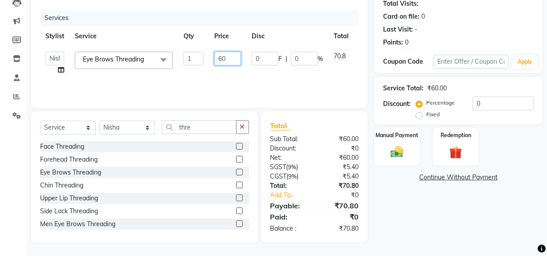
drag, startPoint x: 217, startPoint y: 58, endPoint x: 253, endPoint y: 64, distance: 36.6
click at [253, 67] on tr "Abdul Ahmed Arif Harun House Sale Jyoti Nisha Prince Rehaan Umesh Veer vikram m…" at bounding box center [212, 63] width 344 height 34
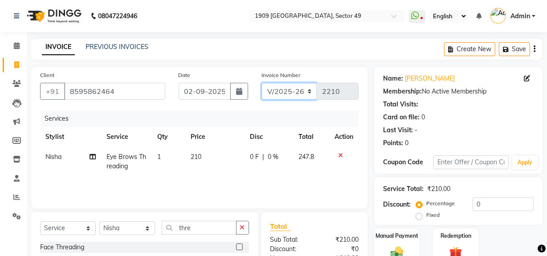
click at [296, 90] on select "V/2025 V/2025-26" at bounding box center [290, 91] width 56 height 17
click at [262, 83] on select "V/2025 V/2025-26" at bounding box center [290, 91] width 56 height 17
click at [534, 49] on icon "button" at bounding box center [535, 49] width 2 height 0
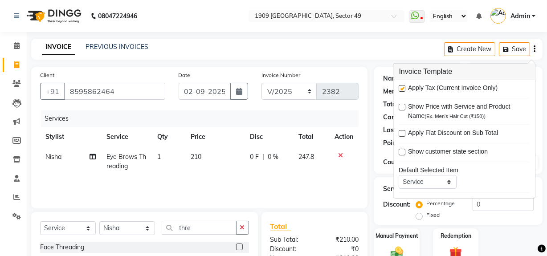
click at [405, 88] on label at bounding box center [402, 88] width 7 height 7
click at [405, 88] on input "checkbox" at bounding box center [402, 89] width 6 height 6
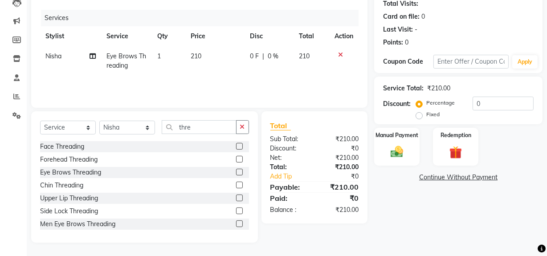
drag, startPoint x: 444, startPoint y: 229, endPoint x: 427, endPoint y: 171, distance: 60.9
click at [442, 226] on div "Name: Guneet Membership: No Active Membership Total Visits: Card on file: 0 Las…" at bounding box center [461, 104] width 175 height 277
click at [391, 139] on div "Manual Payment" at bounding box center [397, 147] width 47 height 40
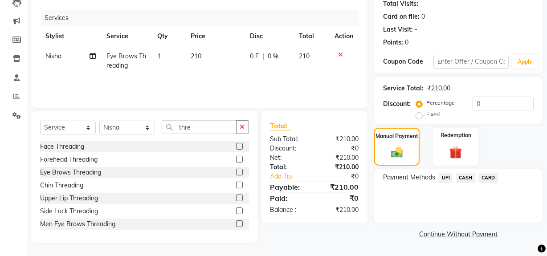
drag, startPoint x: 469, startPoint y: 174, endPoint x: 469, endPoint y: 181, distance: 7.2
click at [469, 175] on span "CASH" at bounding box center [465, 178] width 19 height 10
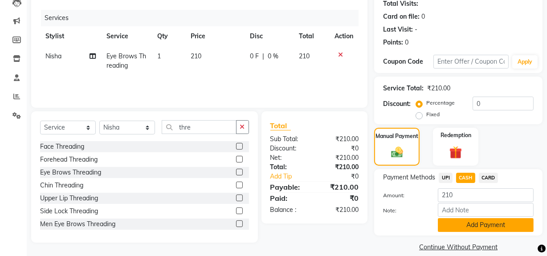
click at [477, 228] on button "Add Payment" at bounding box center [486, 225] width 96 height 14
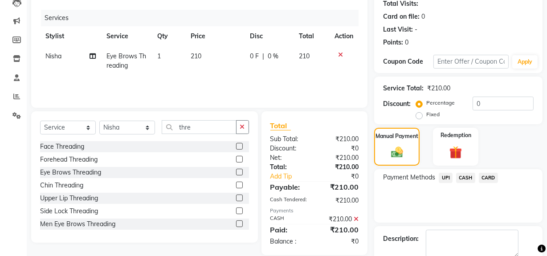
scroll to position [148, 0]
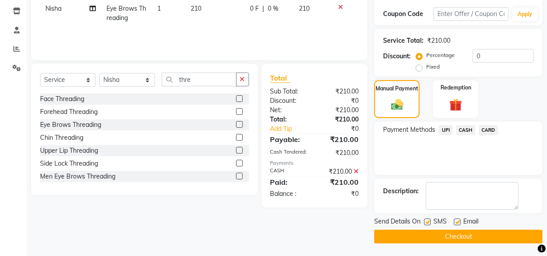
drag, startPoint x: 426, startPoint y: 219, endPoint x: 429, endPoint y: 228, distance: 9.3
click at [428, 220] on label at bounding box center [427, 222] width 7 height 7
click at [428, 220] on input "checkbox" at bounding box center [427, 223] width 6 height 6
click at [429, 230] on button "Checkout" at bounding box center [458, 237] width 169 height 14
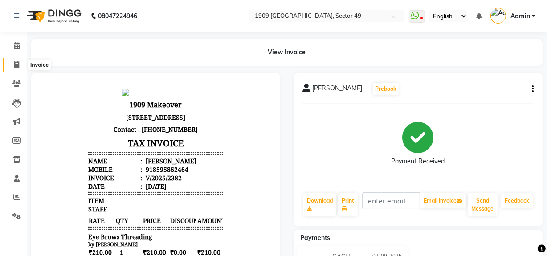
click at [15, 62] on icon at bounding box center [16, 65] width 5 height 7
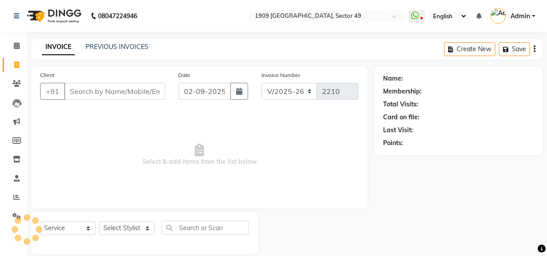
scroll to position [12, 0]
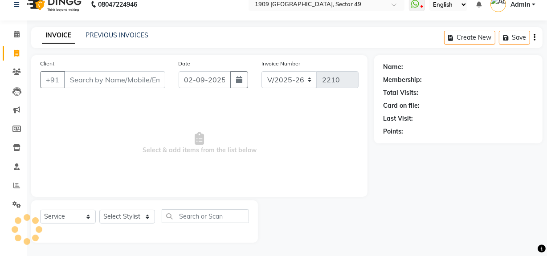
click at [110, 80] on input "Client" at bounding box center [114, 79] width 101 height 17
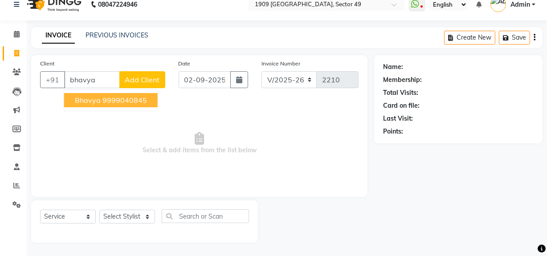
click at [113, 102] on ngb-highlight "9999040845" at bounding box center [125, 100] width 45 height 9
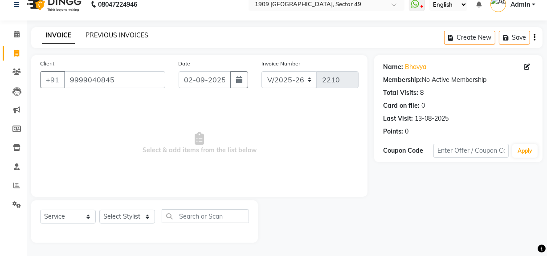
click at [111, 34] on link "PREVIOUS INVOICES" at bounding box center [117, 35] width 63 height 8
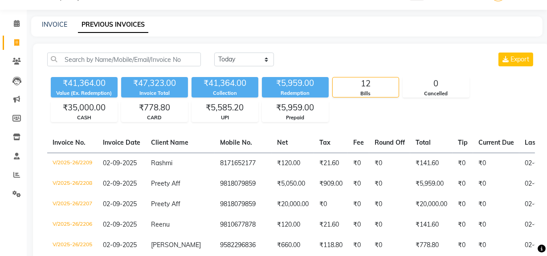
scroll to position [19, 0]
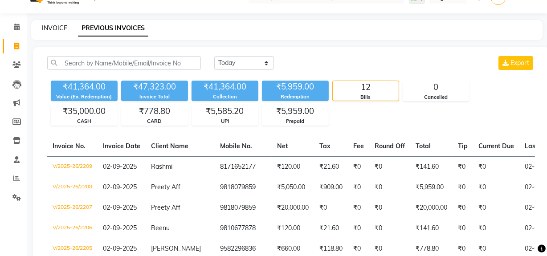
click at [47, 25] on link "INVOICE" at bounding box center [54, 28] width 25 height 8
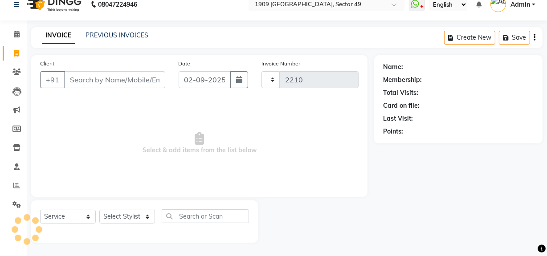
scroll to position [12, 0]
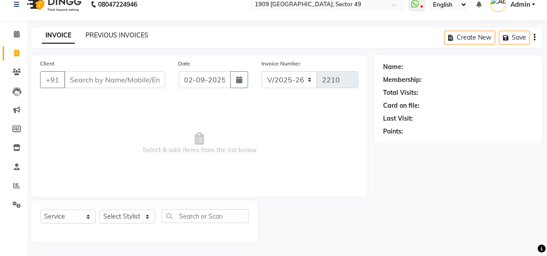
click at [130, 36] on link "PREVIOUS INVOICES" at bounding box center [117, 35] width 63 height 8
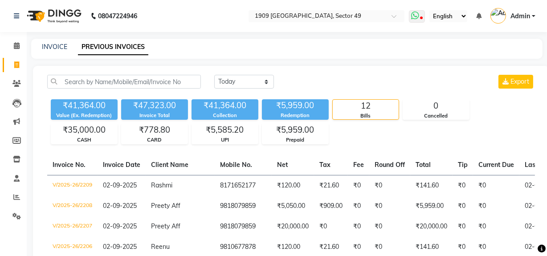
click at [418, 18] on icon at bounding box center [415, 15] width 8 height 9
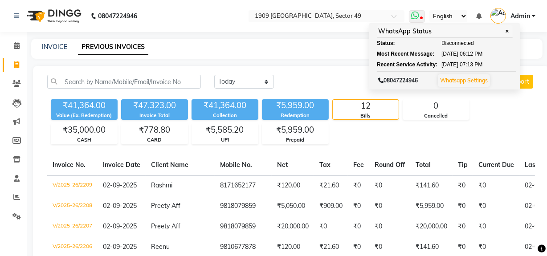
click at [410, 79] on span "08047224946" at bounding box center [398, 80] width 40 height 7
drag, startPoint x: 420, startPoint y: 80, endPoint x: 391, endPoint y: 78, distance: 29.5
click at [391, 78] on span "08047224946" at bounding box center [398, 80] width 40 height 7
click at [343, 74] on div "Today Yesterday Custom Range Export ₹41,364.00 Value (Ex. Redemption) ₹47,323.0…" at bounding box center [291, 261] width 517 height 391
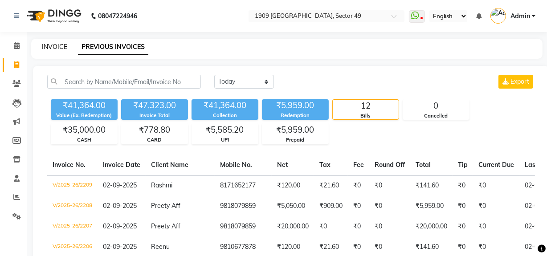
click at [58, 47] on link "INVOICE" at bounding box center [54, 47] width 25 height 8
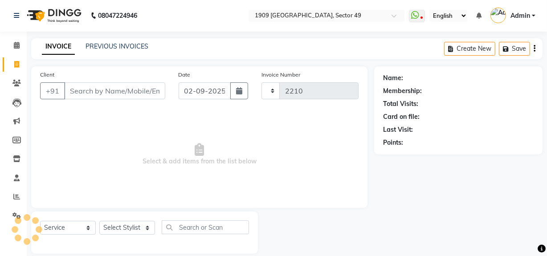
scroll to position [12, 0]
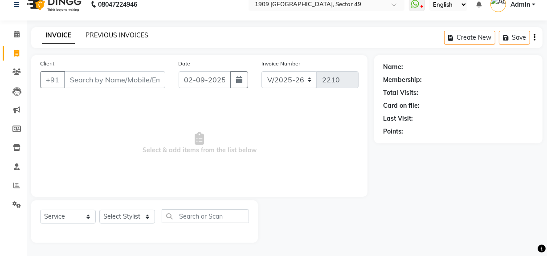
click at [113, 36] on link "PREVIOUS INVOICES" at bounding box center [117, 35] width 63 height 8
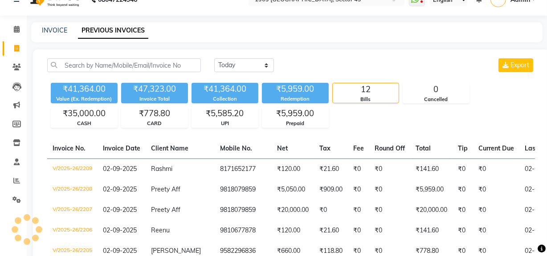
scroll to position [40, 0]
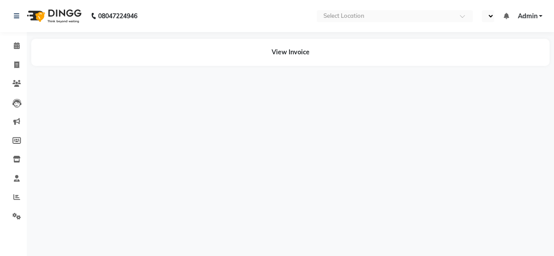
select select "en"
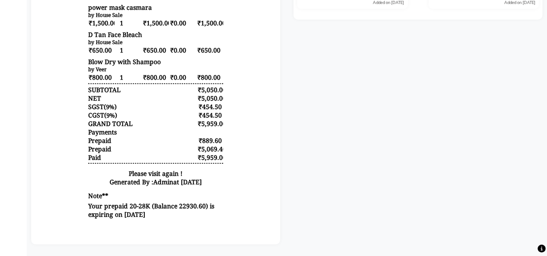
scroll to position [288, 0]
